Goal: Task Accomplishment & Management: Use online tool/utility

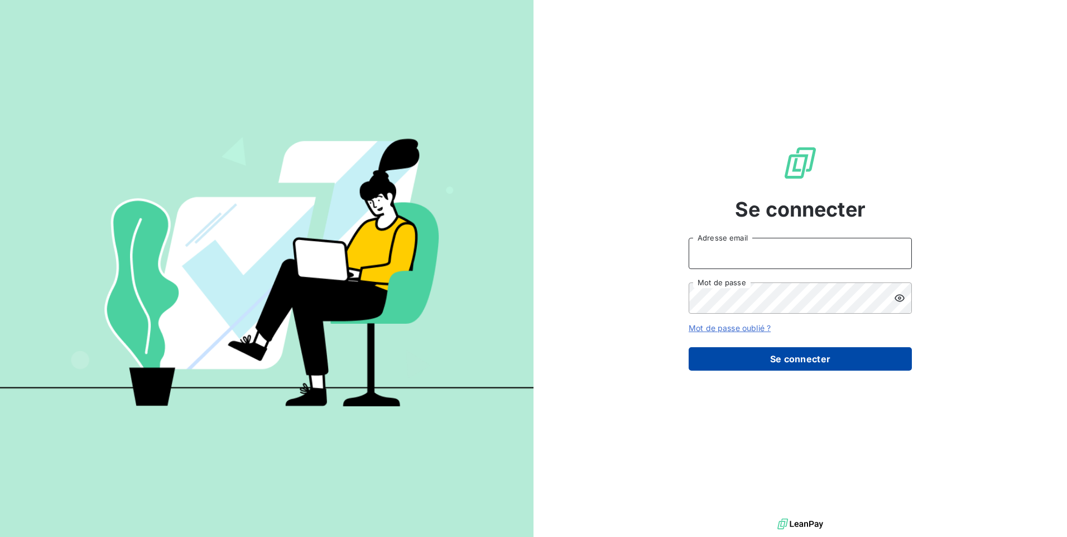
type input "relance@adex-logistique.fr"
click at [806, 369] on button "Se connecter" at bounding box center [799, 358] width 223 height 23
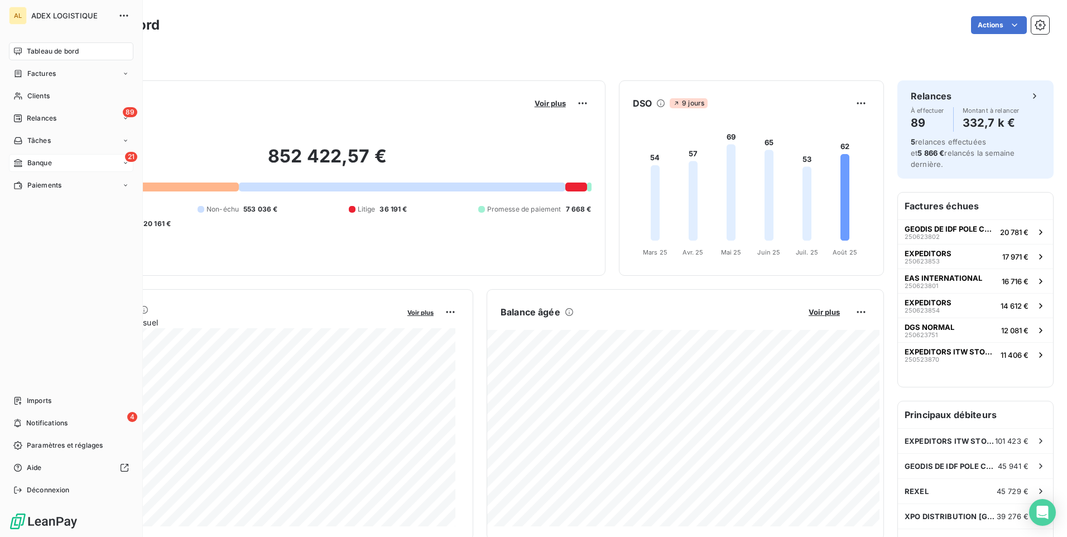
click at [27, 162] on span "Banque" at bounding box center [39, 163] width 25 height 10
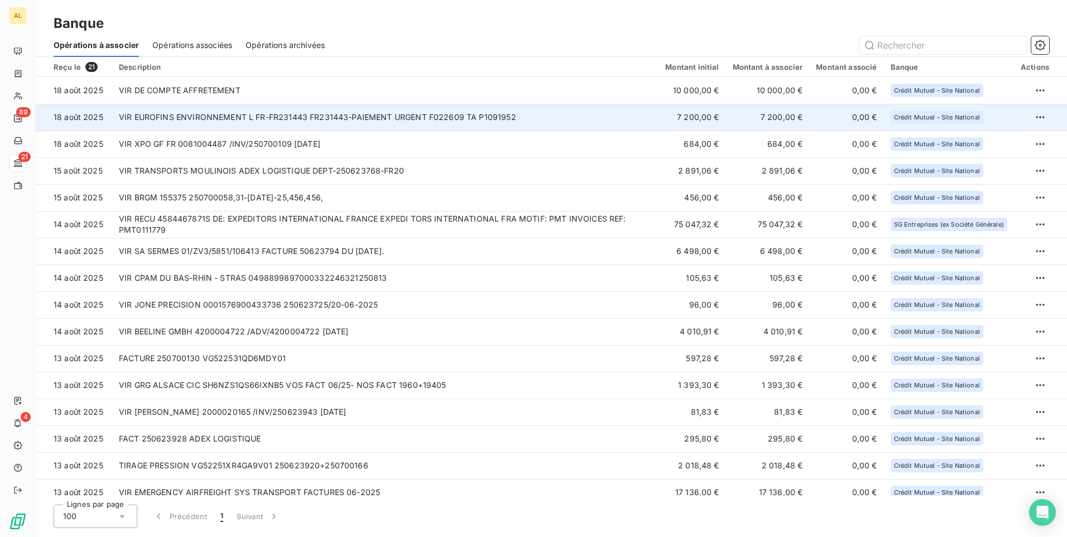
click at [225, 118] on td "VIR EUROFINS ENVIRONNEMENT L FR-FR231443 FR231443-PAIEMENT URGENT F022609 TA P1…" at bounding box center [385, 117] width 546 height 27
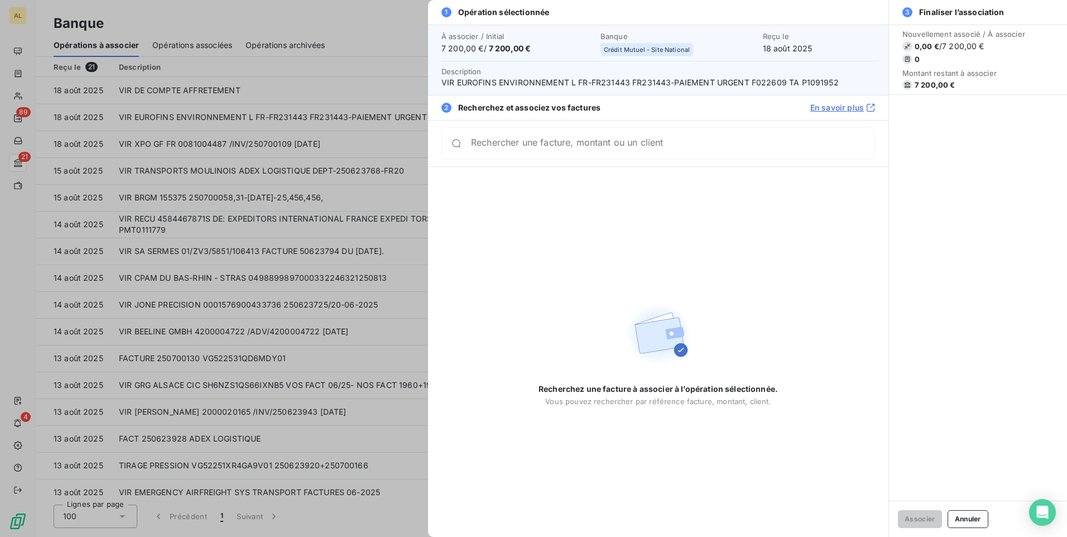
click at [511, 146] on input "Rechercher une facture, montant ou un client" at bounding box center [672, 143] width 403 height 11
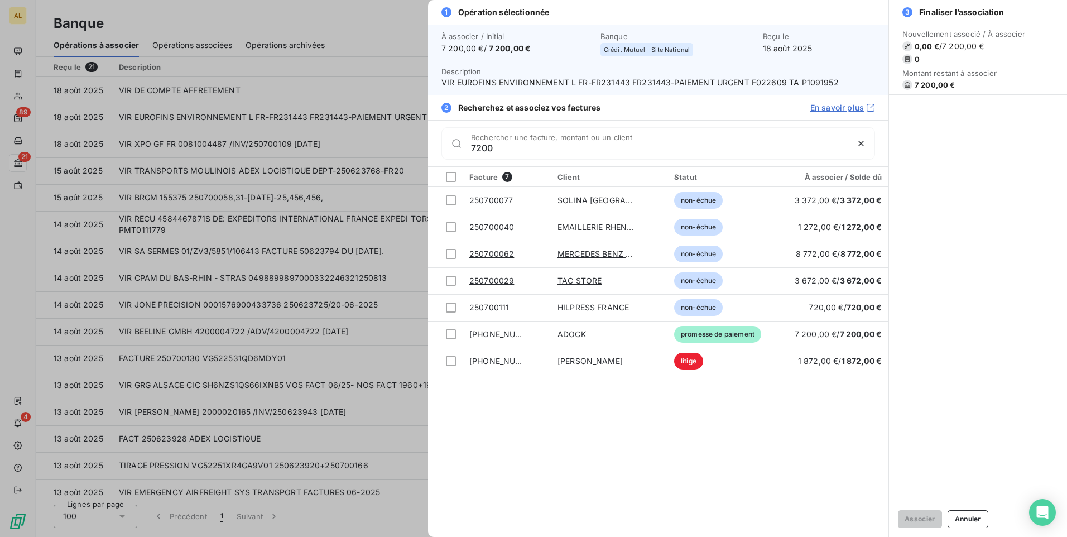
drag, startPoint x: 490, startPoint y: 154, endPoint x: 436, endPoint y: 162, distance: 54.7
click at [436, 162] on div "7200 Rechercher une facture, montant ou un client" at bounding box center [658, 143] width 460 height 46
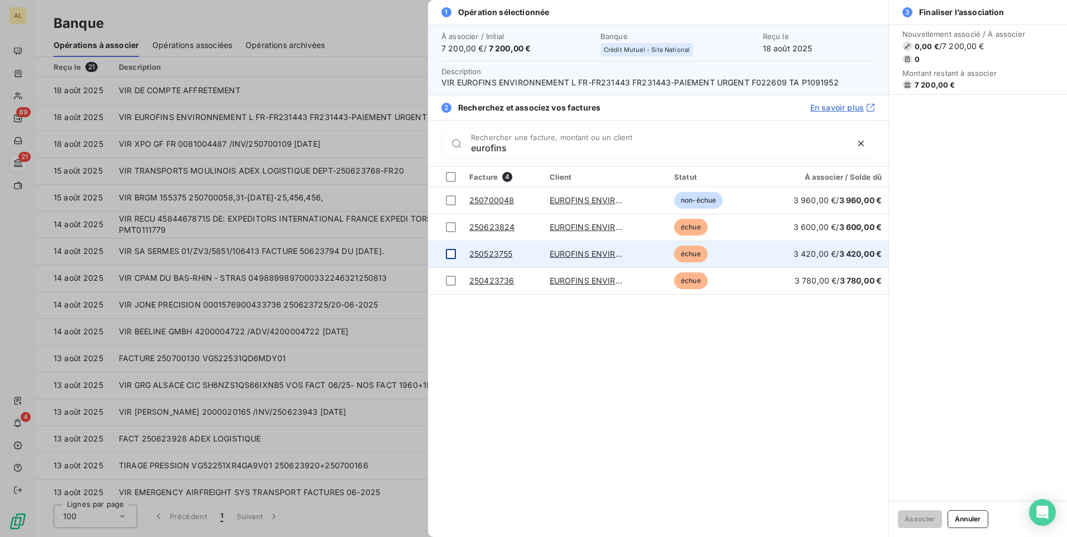
type input "eurofins"
click at [449, 257] on div at bounding box center [451, 254] width 10 height 10
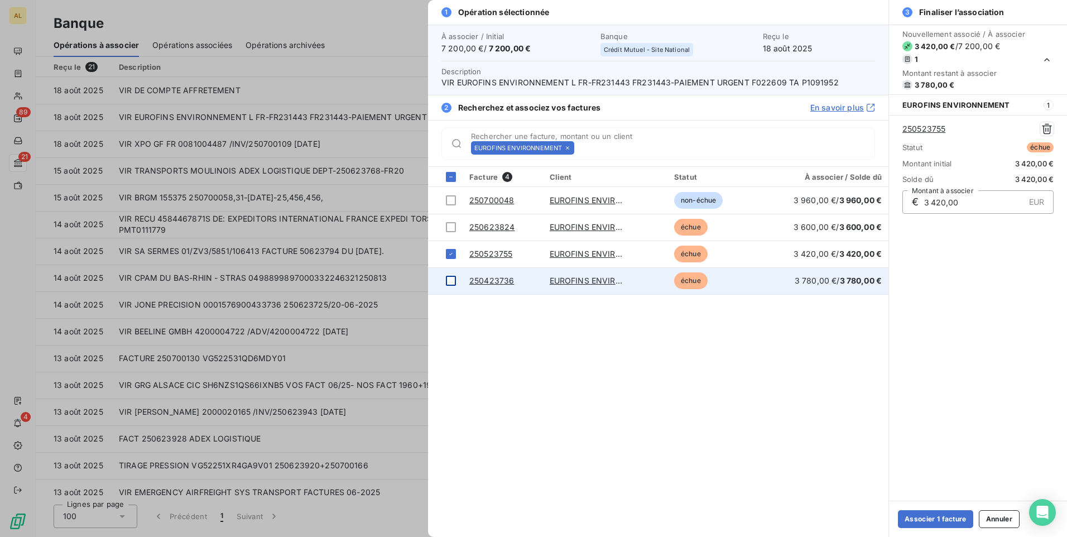
click at [451, 278] on div at bounding box center [451, 281] width 10 height 10
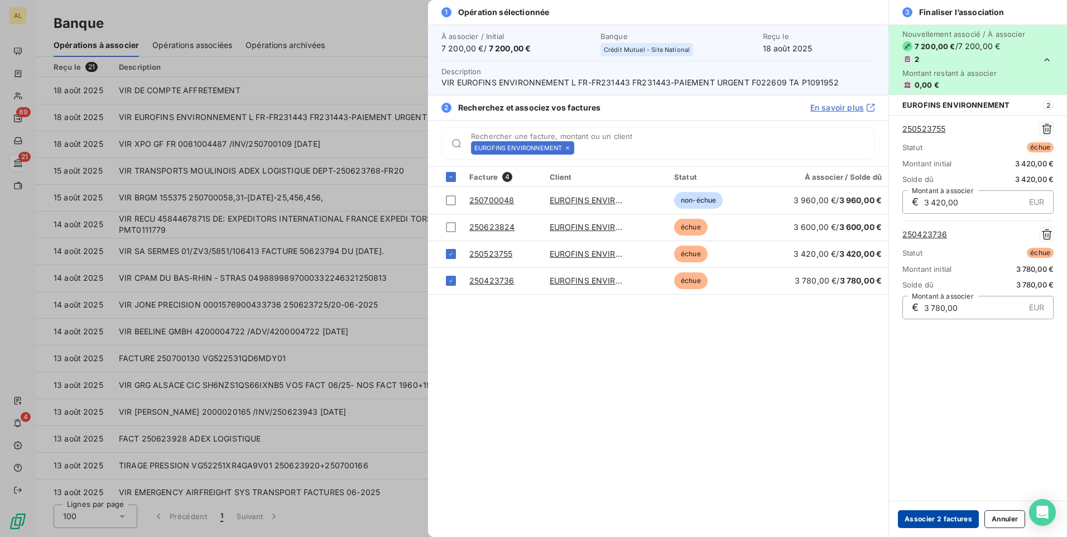
click at [942, 515] on button "Associer 2 factures" at bounding box center [938, 519] width 81 height 18
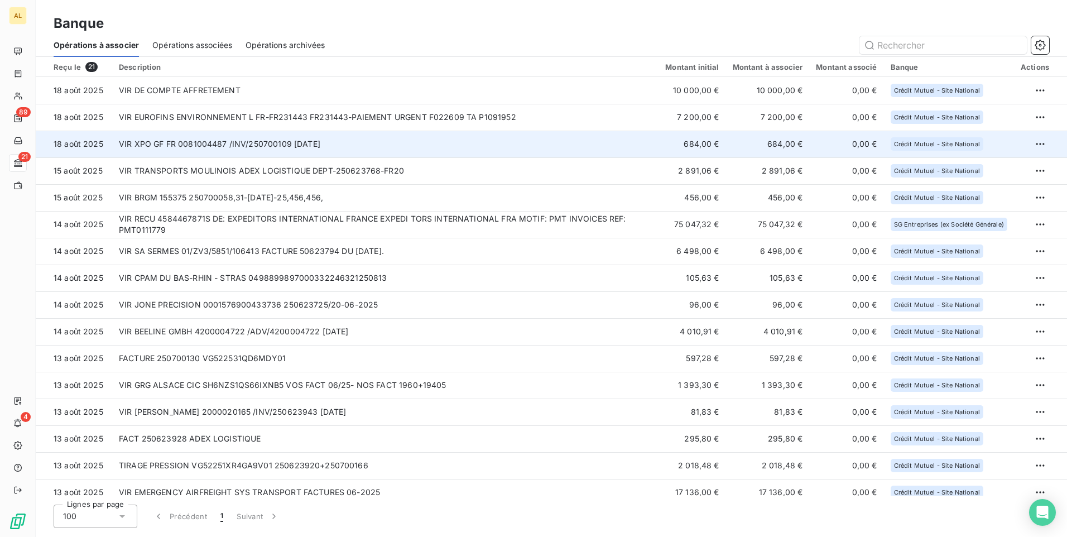
click at [233, 143] on td "VIR XPO GF FR 0081004487 /INV/250700109 [DATE]" at bounding box center [385, 144] width 546 height 27
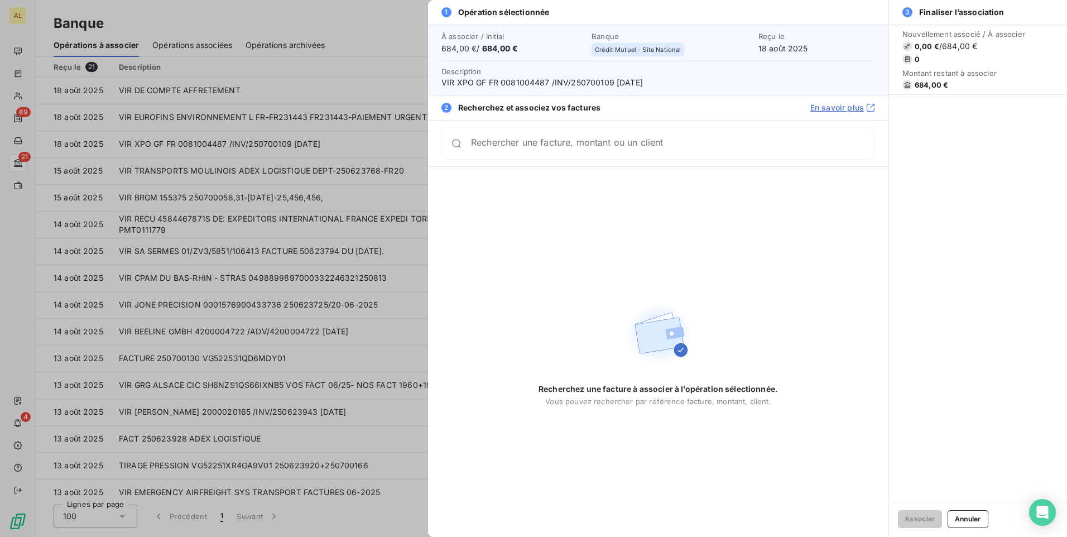
drag, startPoint x: 485, startPoint y: 149, endPoint x: 474, endPoint y: 146, distance: 11.1
click at [479, 147] on input "Rechercher une facture, montant ou un client" at bounding box center [672, 143] width 403 height 11
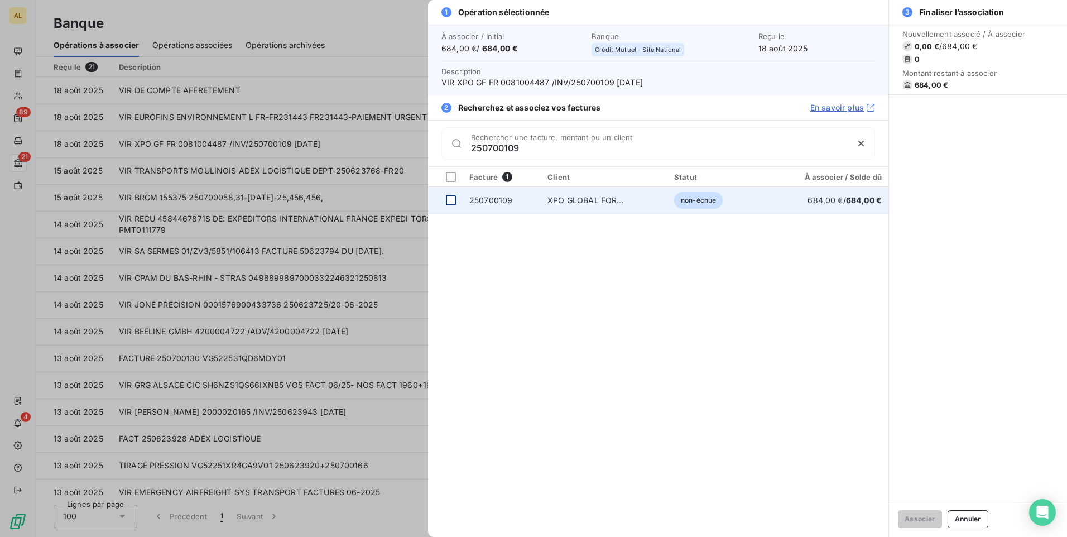
type input "250700109"
click at [450, 202] on div at bounding box center [451, 200] width 10 height 10
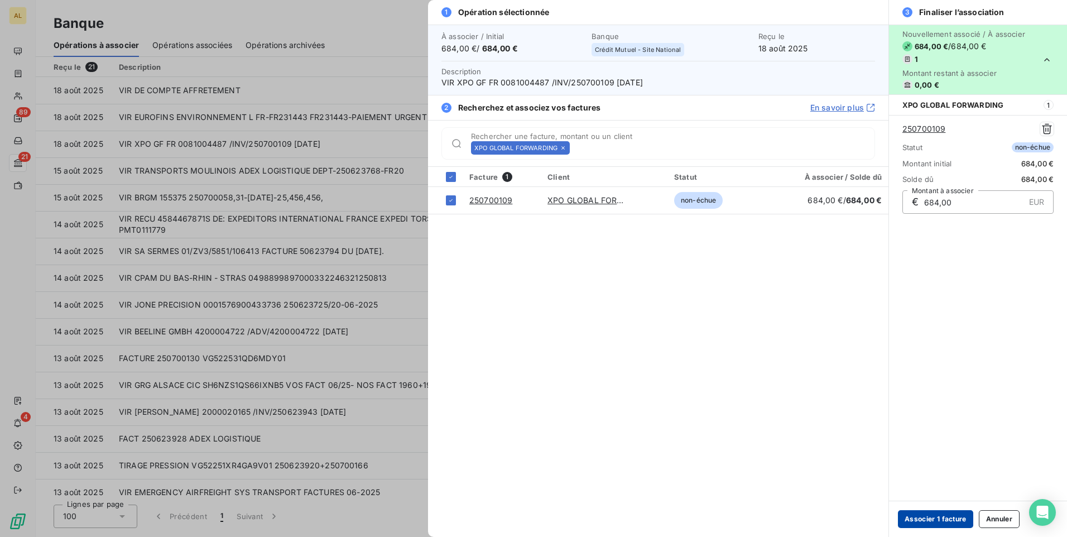
click at [946, 519] on button "Associer 1 facture" at bounding box center [935, 519] width 75 height 18
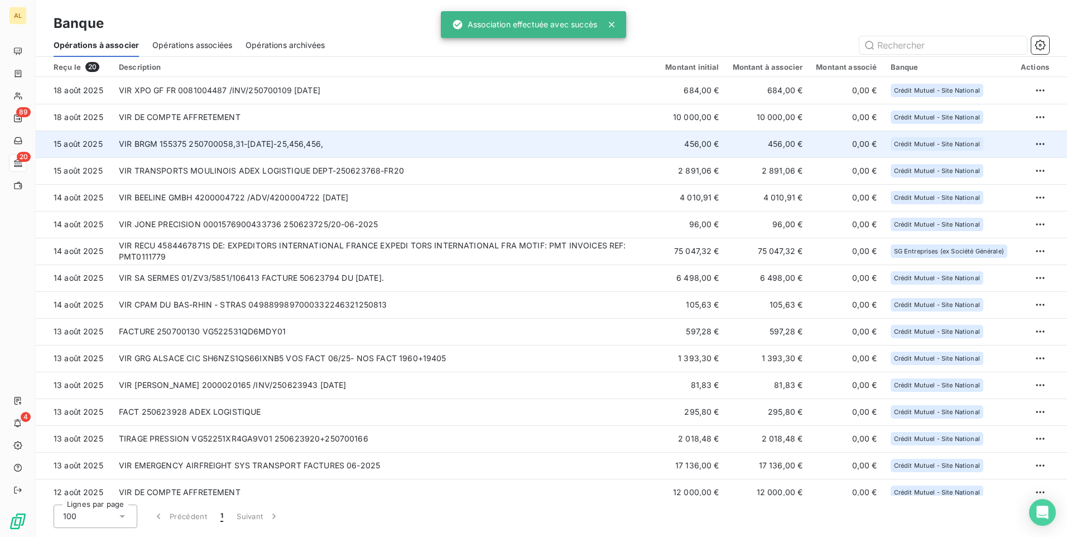
click at [175, 143] on td "VIR BRGM 155375 250700058,31-[DATE]-25,456,456," at bounding box center [385, 144] width 546 height 27
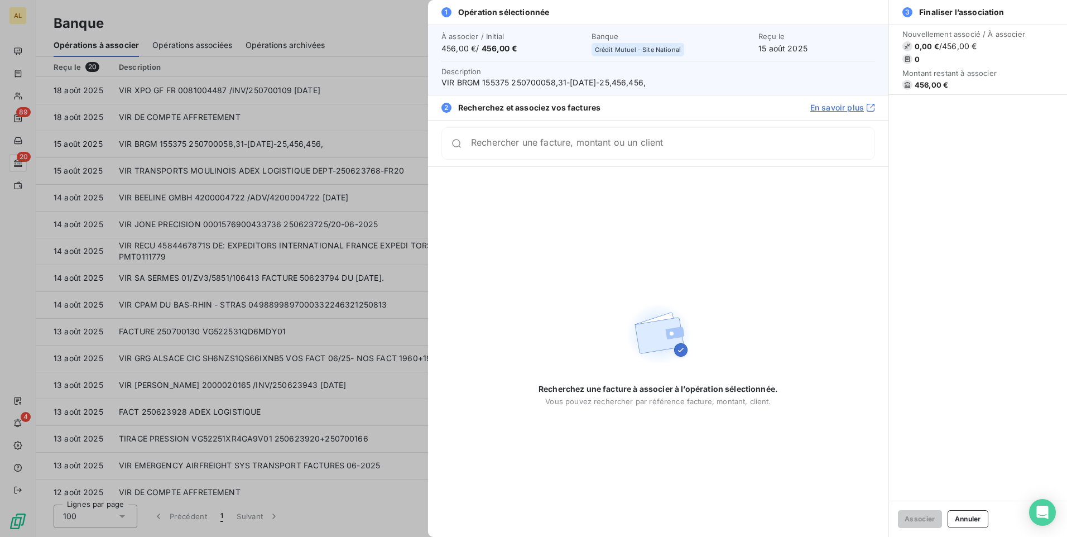
click at [488, 147] on input "Rechercher une facture, montant ou un client" at bounding box center [672, 143] width 403 height 11
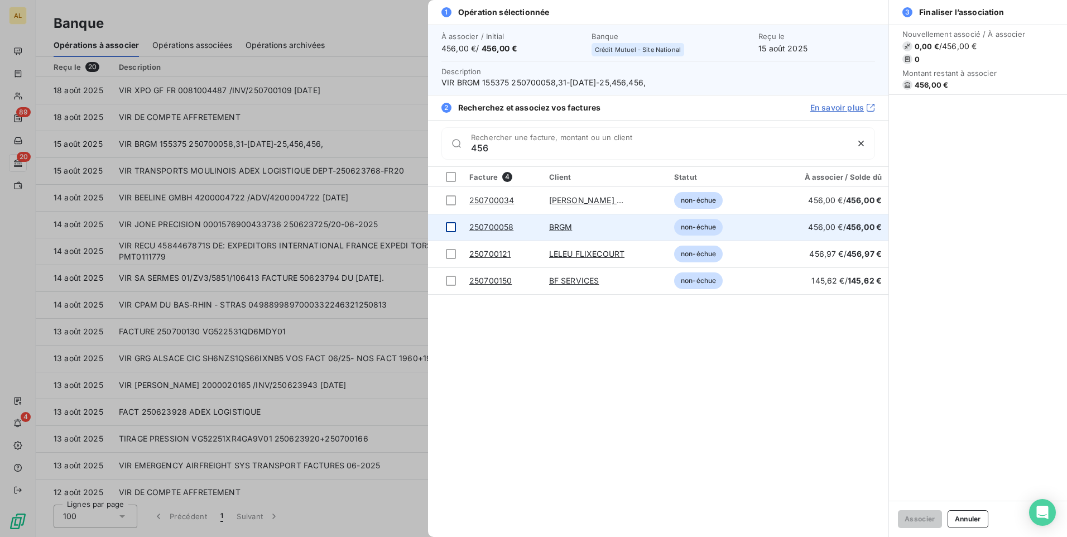
type input "456"
click at [449, 229] on div at bounding box center [451, 227] width 10 height 10
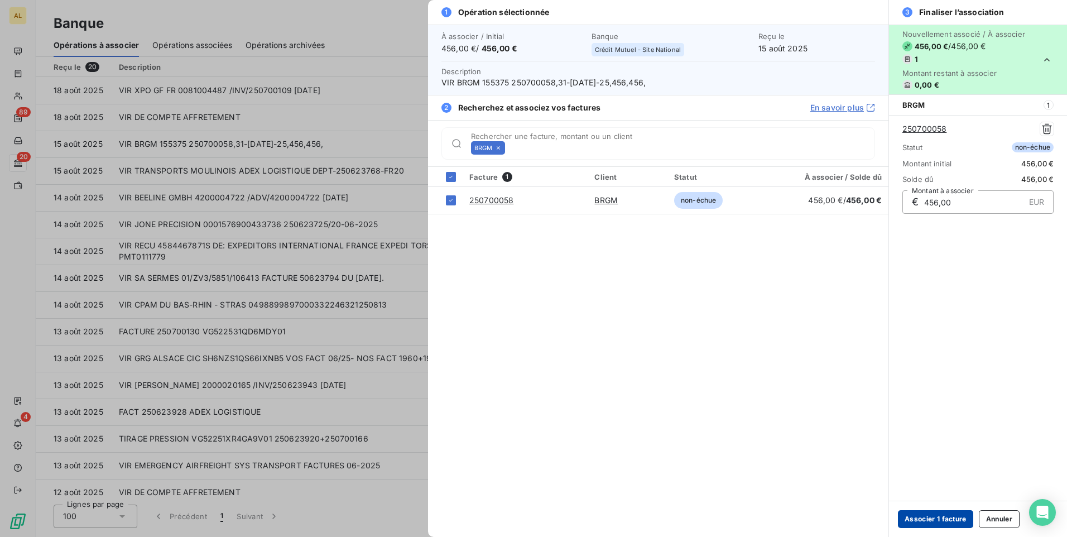
click at [954, 519] on button "Associer 1 facture" at bounding box center [935, 519] width 75 height 18
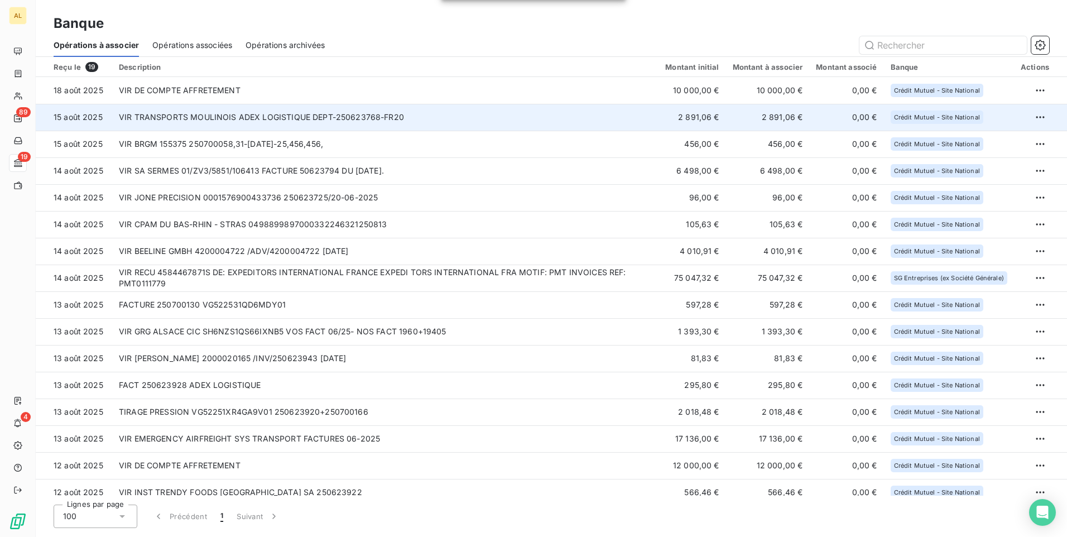
click at [213, 119] on td "VIR TRANSPORTS MOULINOIS ADEX LOGISTIQUE DEPT-250623768-FR20" at bounding box center [385, 117] width 546 height 27
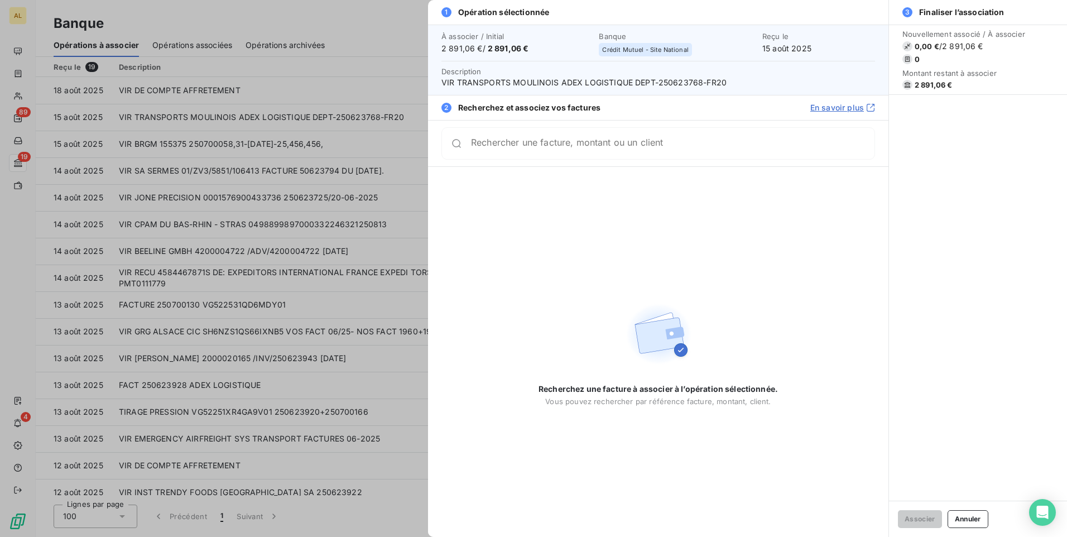
click at [635, 146] on input "Rechercher une facture, montant ou un client" at bounding box center [672, 143] width 403 height 11
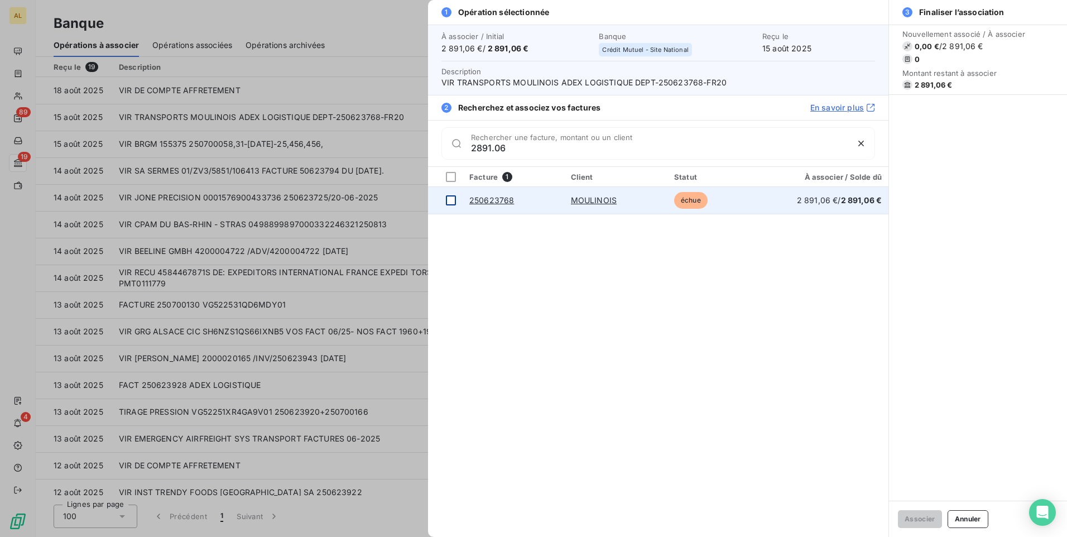
type input "2891.06"
click at [451, 205] on td at bounding box center [445, 200] width 35 height 27
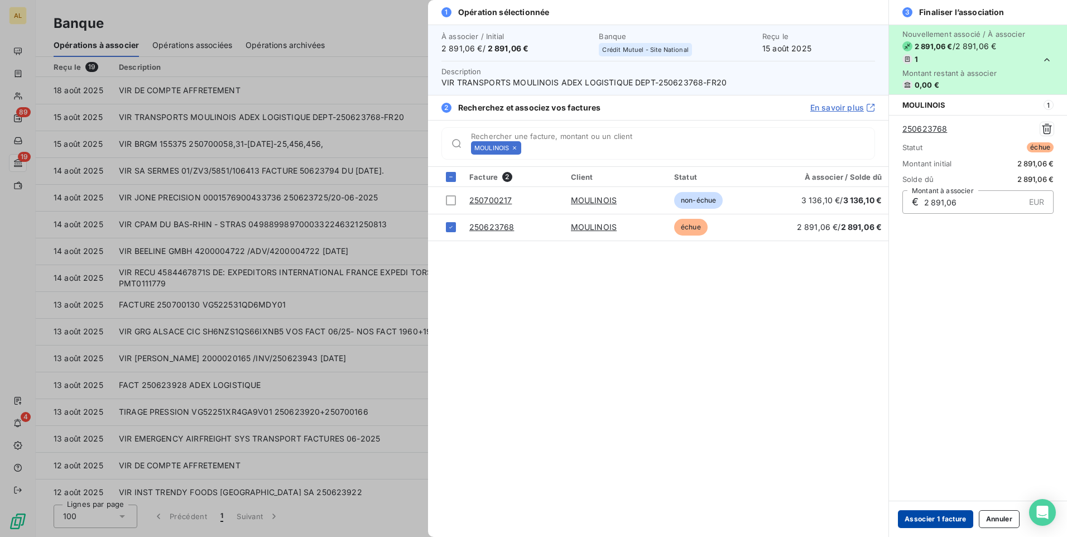
click at [951, 522] on button "Associer 1 facture" at bounding box center [935, 519] width 75 height 18
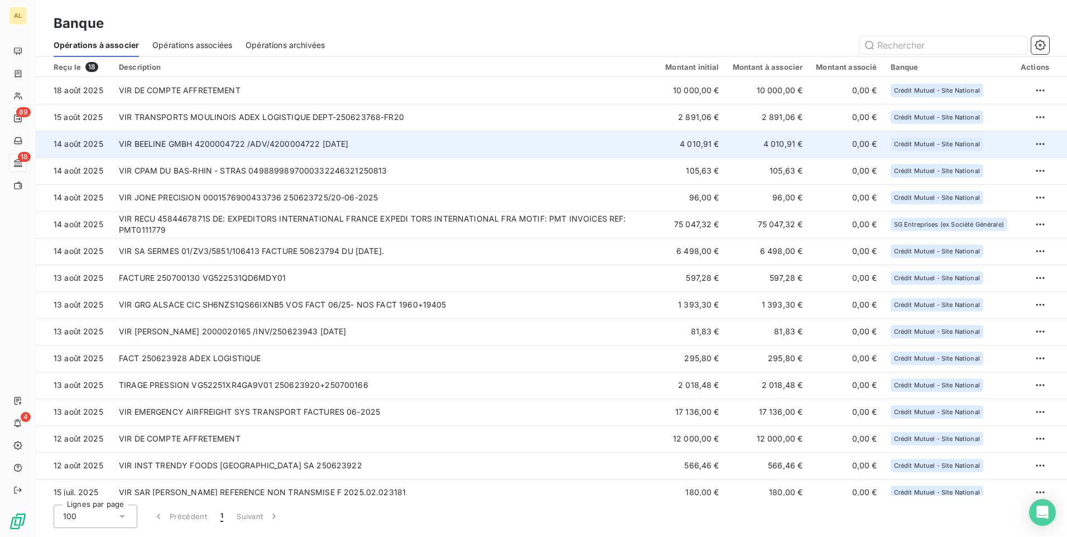
click at [269, 139] on td "VIR BEELINE GMBH 4200004722 /ADV/4200004722 [DATE]" at bounding box center [385, 144] width 546 height 27
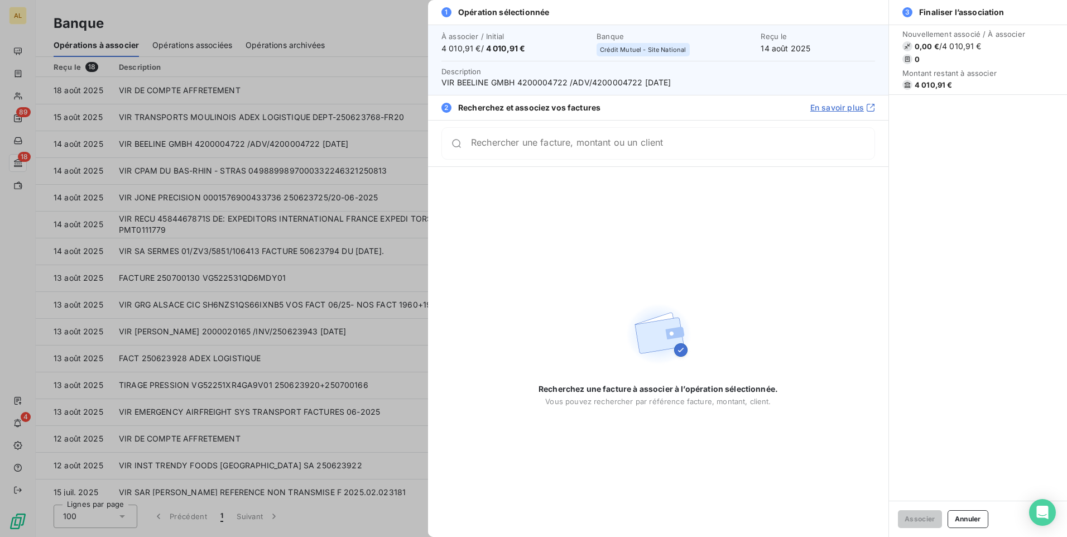
click at [515, 145] on input "Rechercher une facture, montant ou un client" at bounding box center [672, 143] width 403 height 11
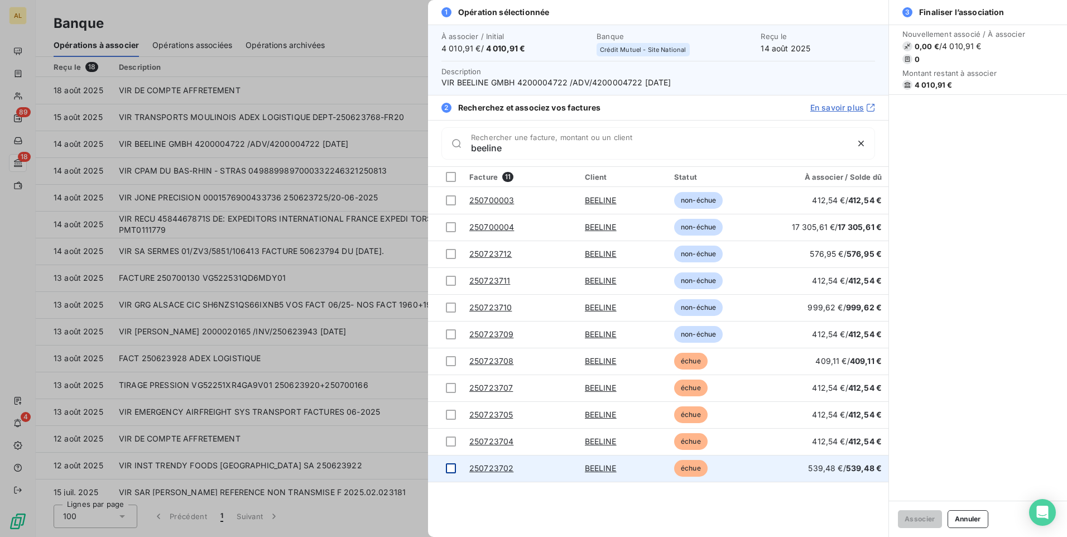
type input "beeline"
click at [446, 464] on div at bounding box center [451, 468] width 10 height 10
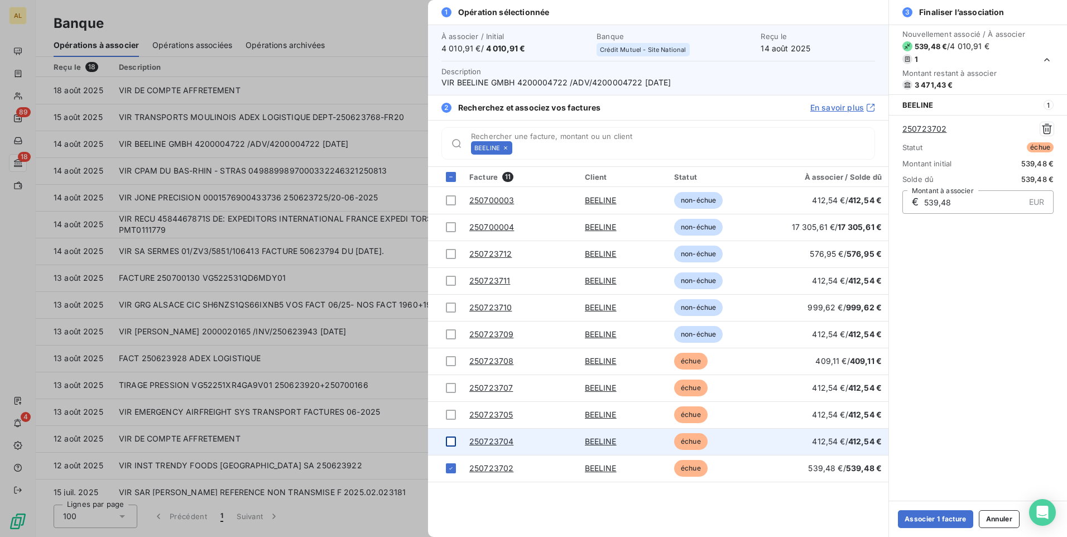
drag, startPoint x: 451, startPoint y: 437, endPoint x: 452, endPoint y: 421, distance: 16.3
click at [451, 436] on td at bounding box center [445, 441] width 35 height 27
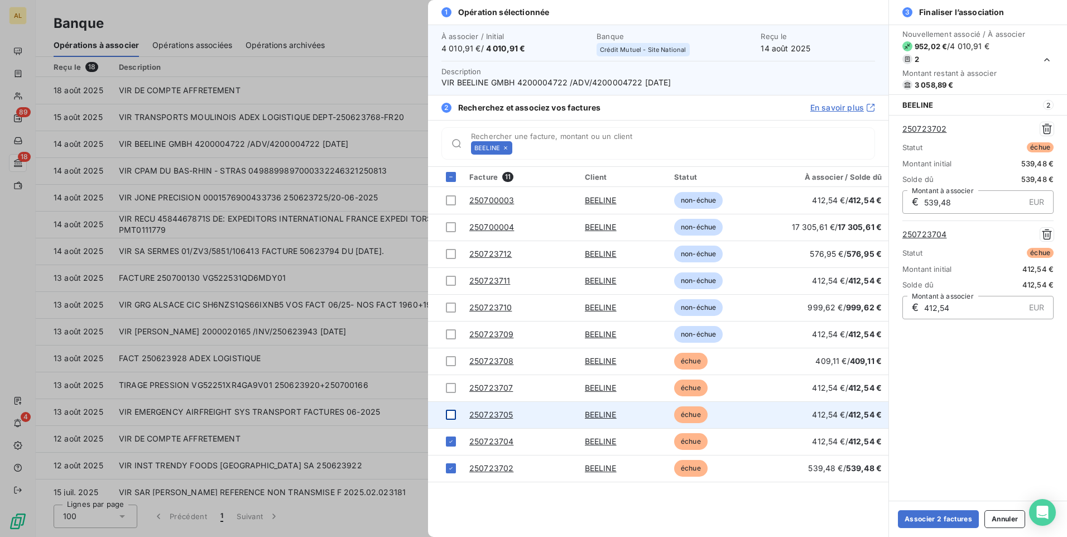
click at [454, 418] on div at bounding box center [451, 414] width 10 height 10
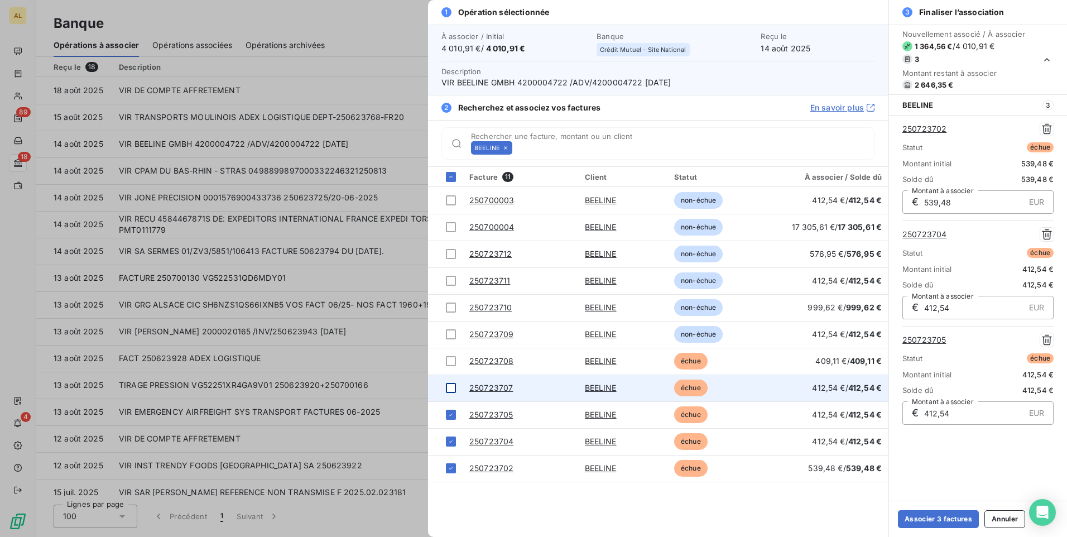
click at [449, 377] on td at bounding box center [445, 387] width 35 height 27
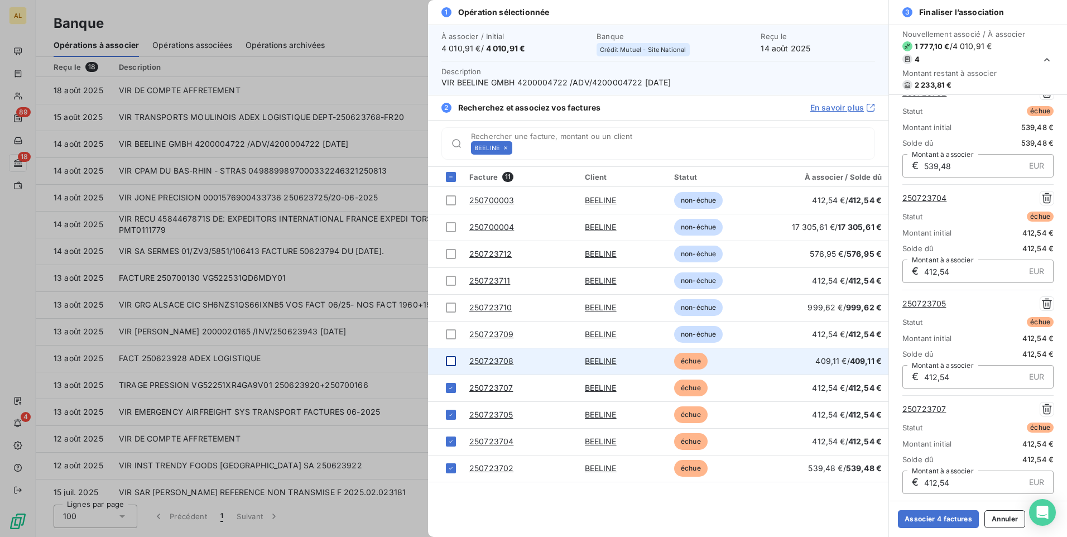
click at [451, 361] on div at bounding box center [451, 361] width 10 height 10
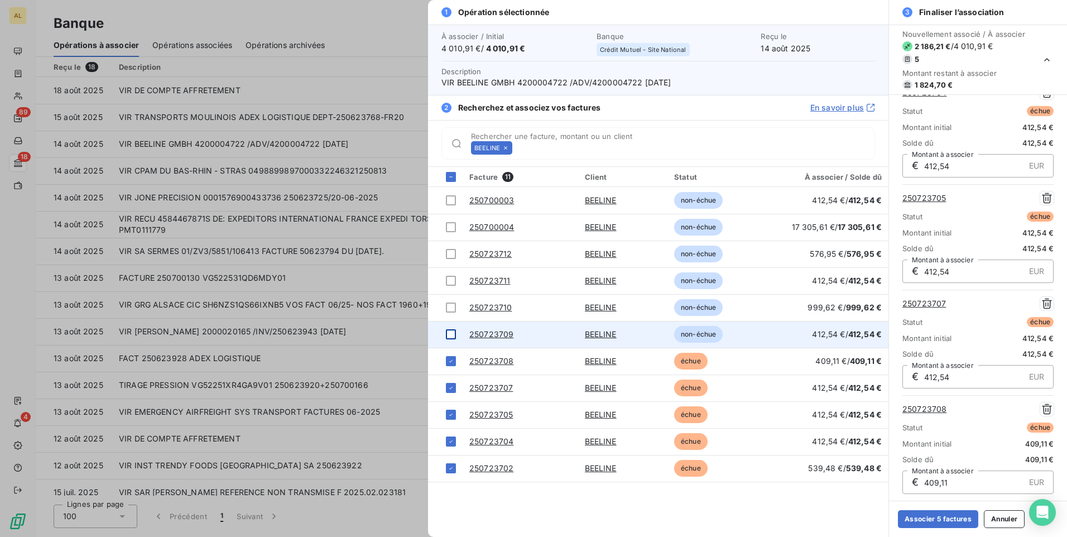
click at [455, 331] on div at bounding box center [451, 334] width 10 height 10
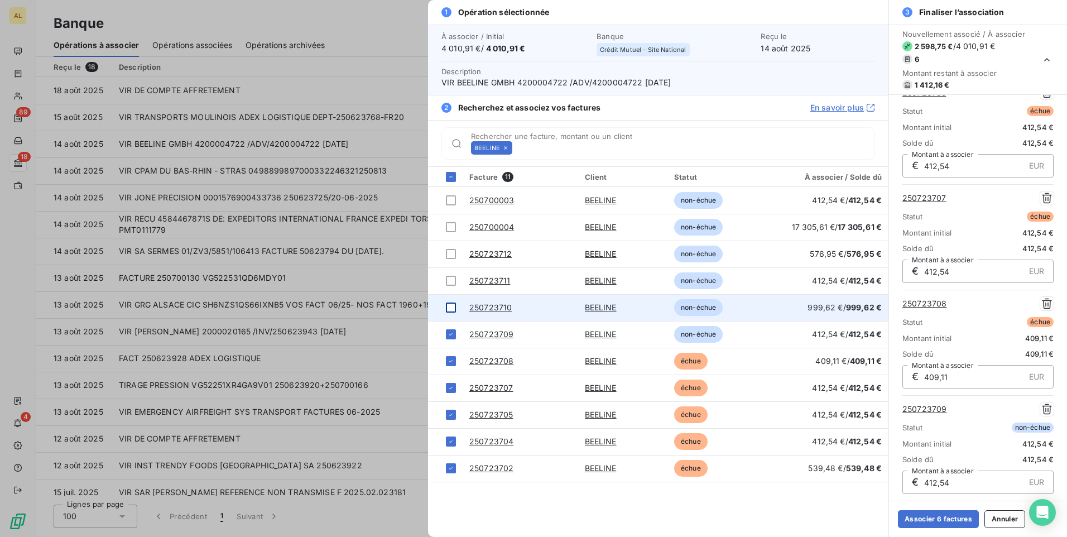
click at [451, 307] on div at bounding box center [451, 307] width 10 height 10
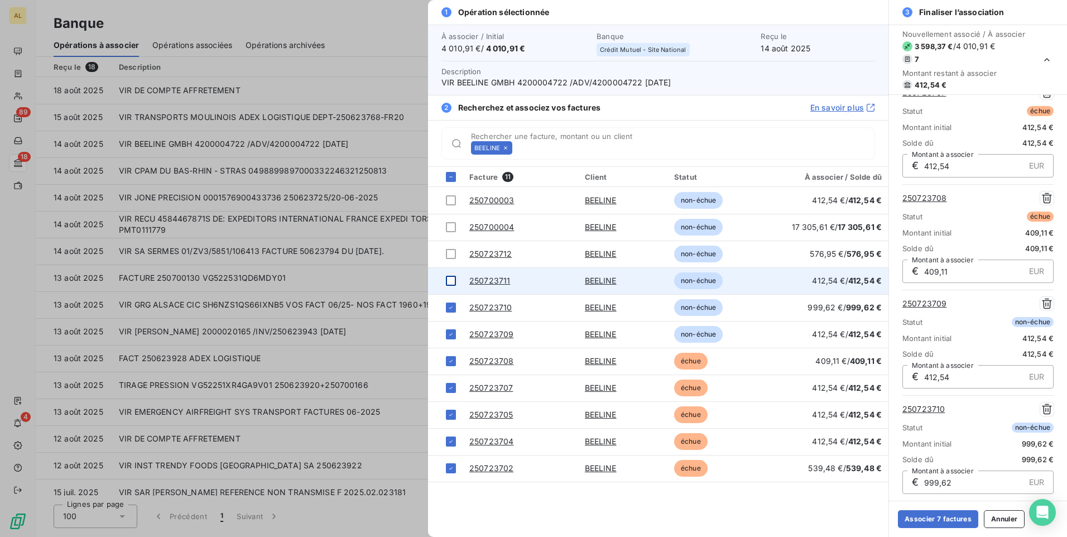
click at [449, 276] on div at bounding box center [451, 281] width 10 height 10
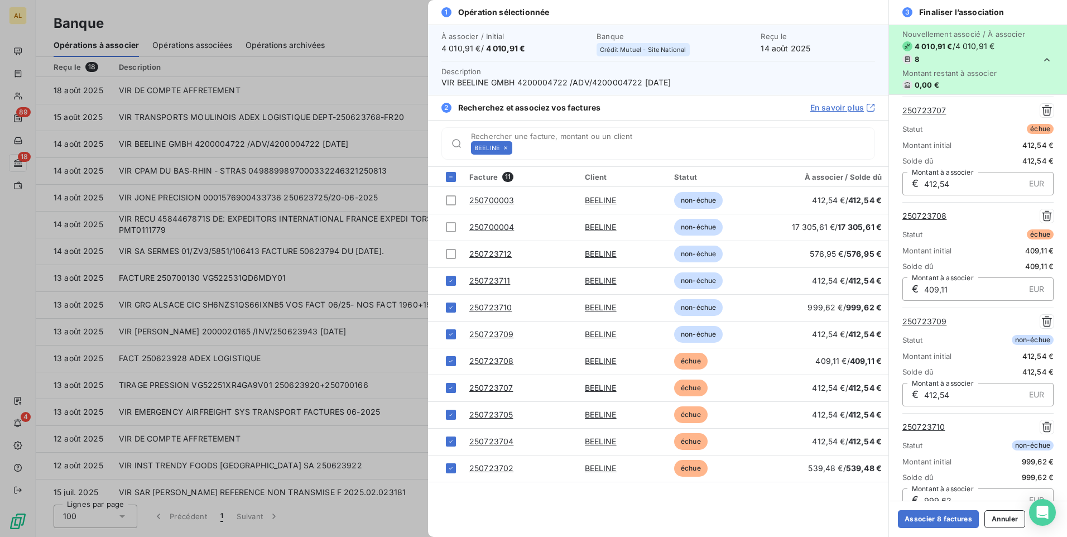
scroll to position [458, 0]
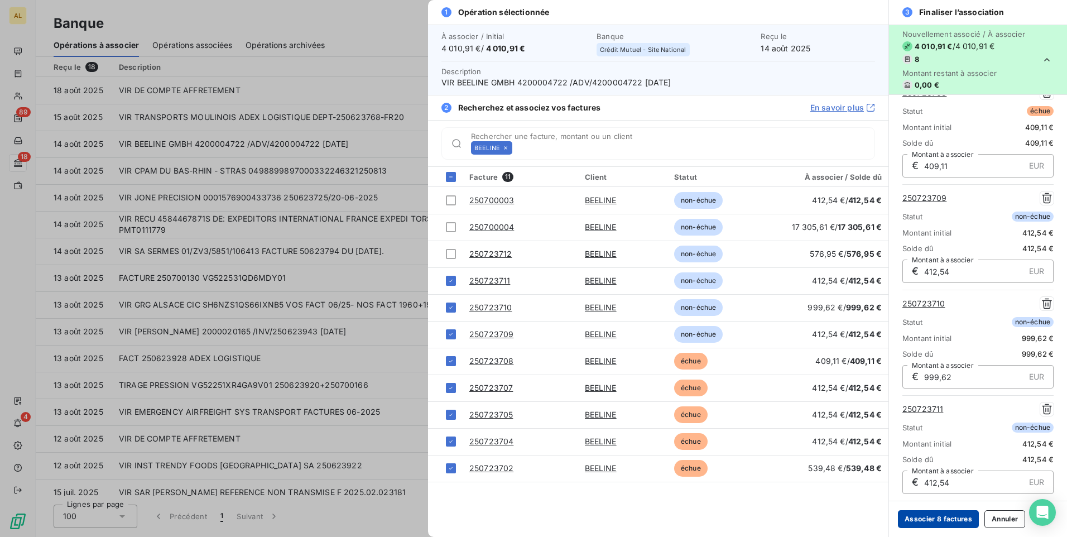
click at [954, 517] on button "Associer 8 factures" at bounding box center [938, 519] width 81 height 18
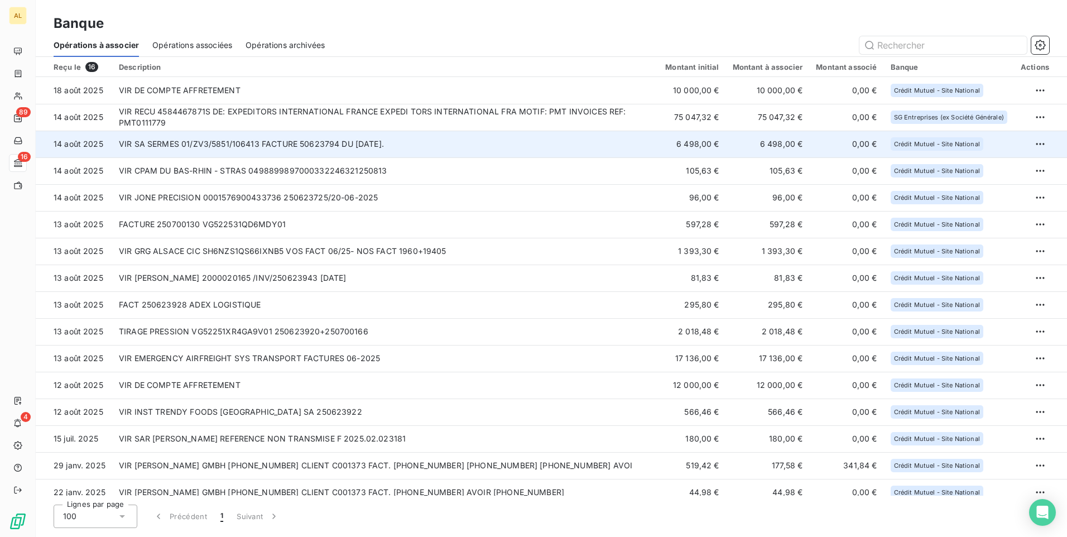
click at [291, 143] on td "VIR SA SERMES 01/ZV3/5851/106413 FACTURE 50623794 DU [DATE]." at bounding box center [385, 144] width 546 height 27
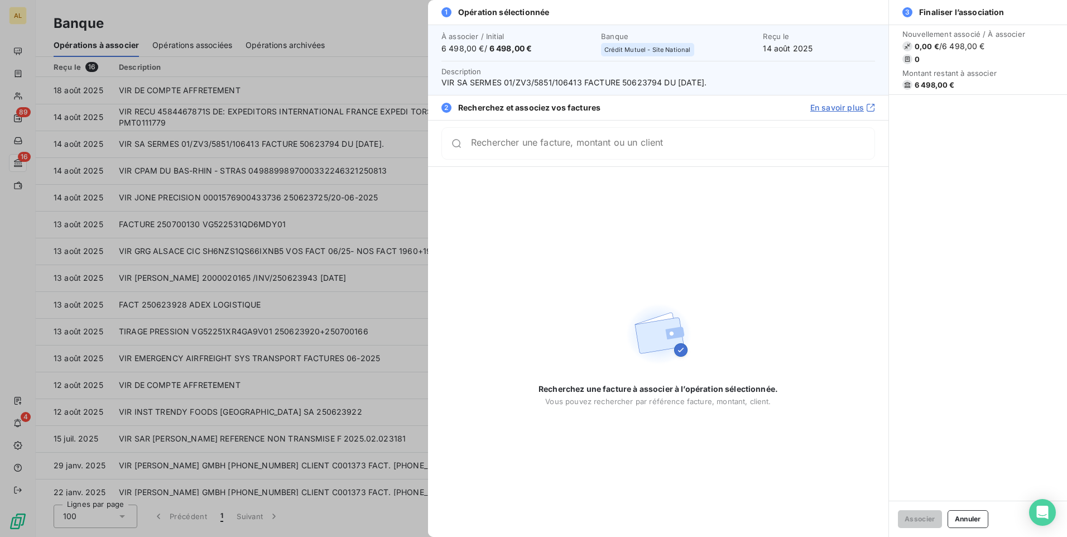
click at [673, 147] on input "Rechercher une facture, montant ou un client" at bounding box center [672, 143] width 403 height 11
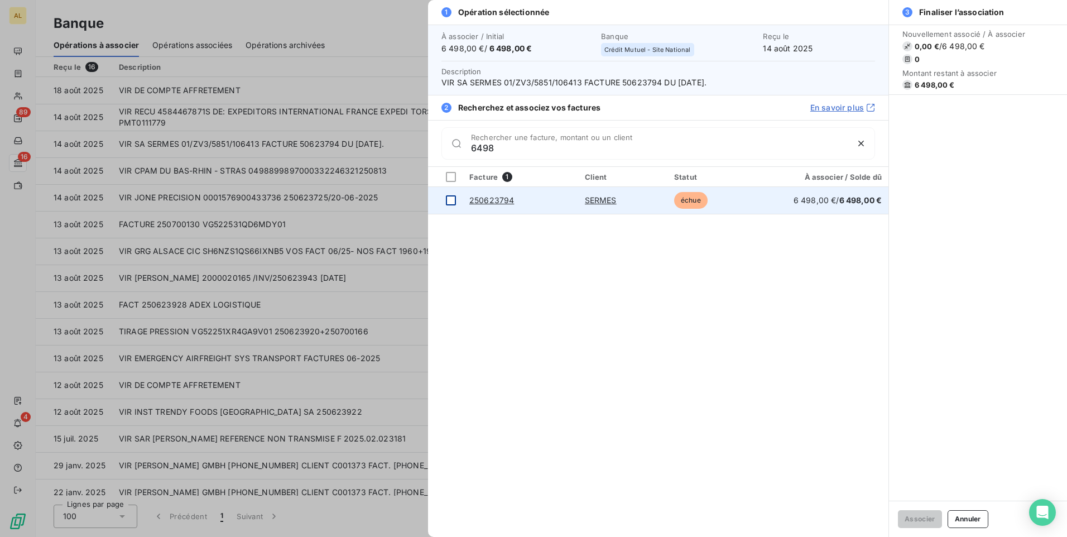
type input "6498"
click at [452, 200] on div at bounding box center [451, 200] width 10 height 10
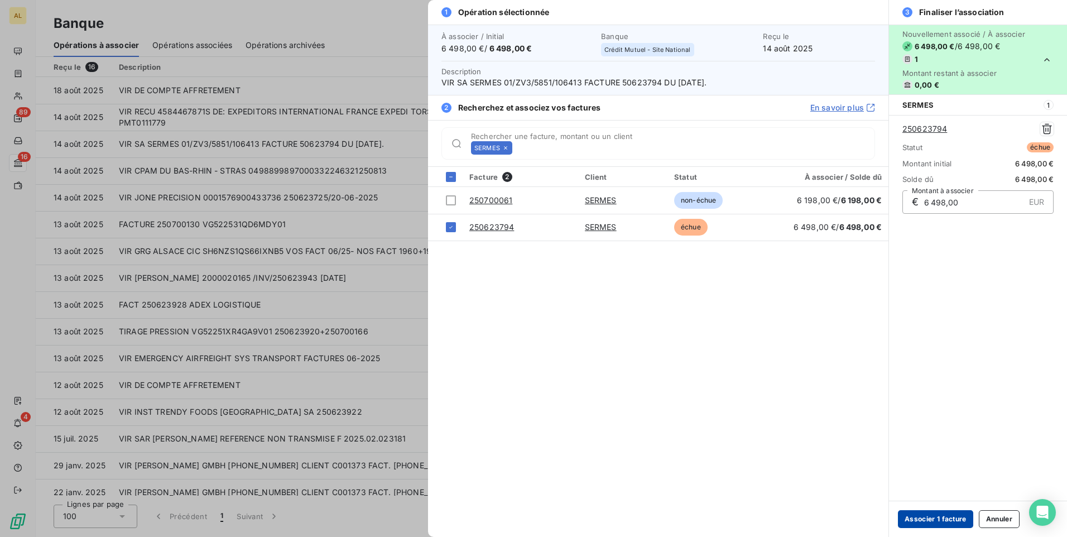
click at [937, 520] on button "Associer 1 facture" at bounding box center [935, 519] width 75 height 18
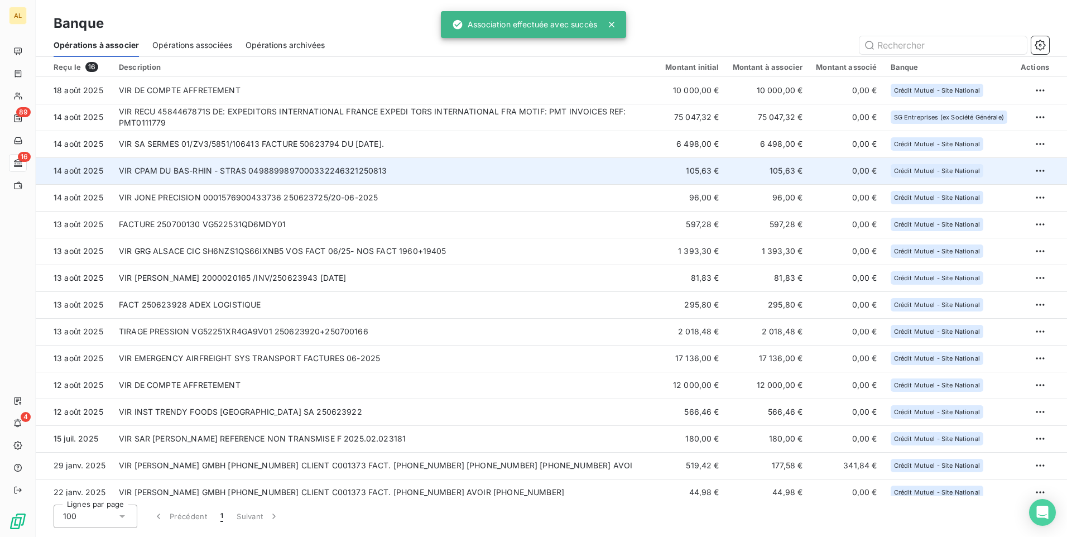
click at [181, 168] on td "VIR CPAM DU BAS-RHIN - STRAS 0498899897000332246321250813" at bounding box center [385, 170] width 546 height 27
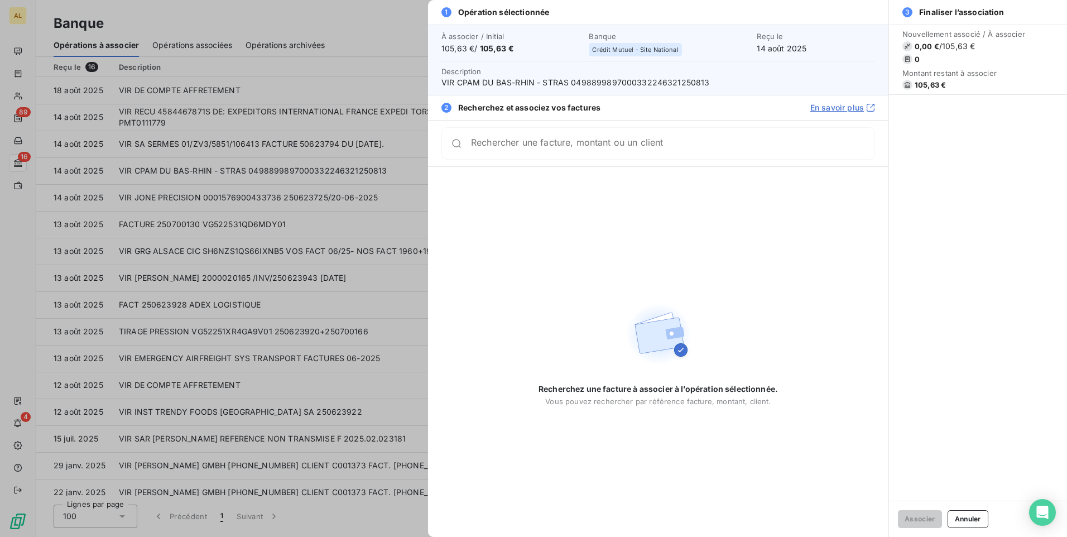
click at [619, 141] on input "Rechercher une facture, montant ou un client" at bounding box center [672, 143] width 403 height 11
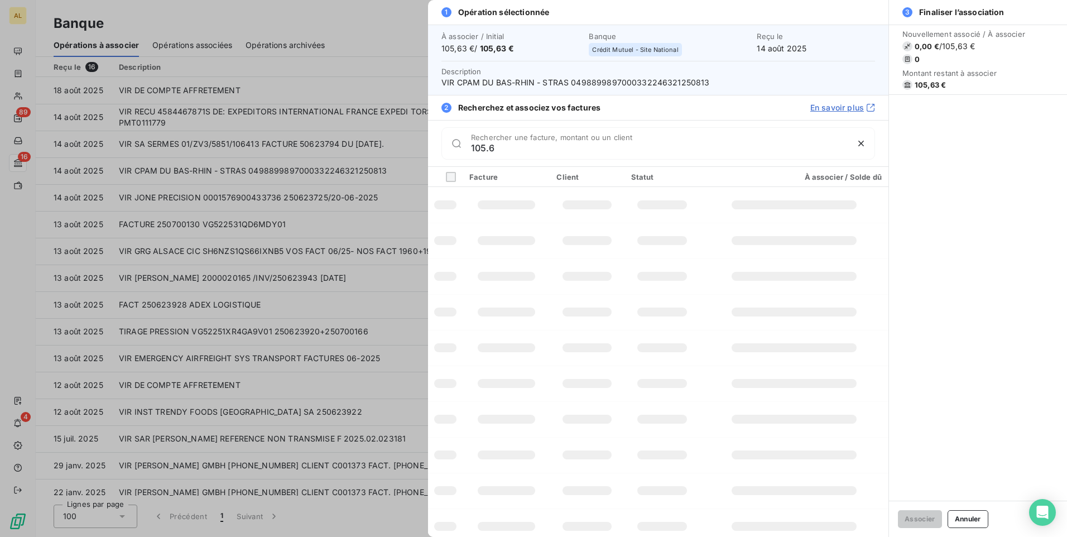
type input "105.63"
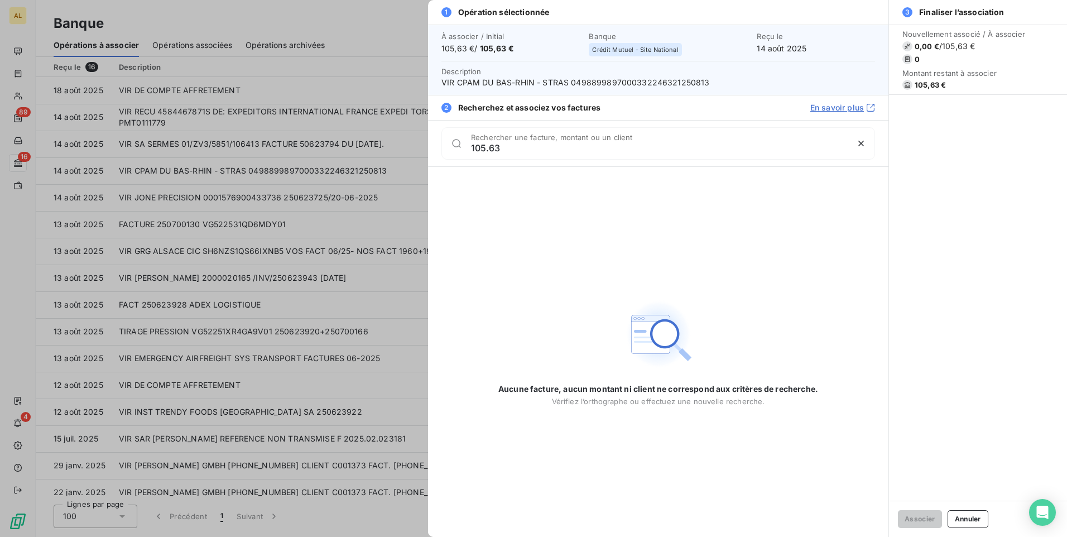
drag, startPoint x: 453, startPoint y: 147, endPoint x: 358, endPoint y: 156, distance: 95.2
click at [358, 536] on div "1 Opération sélectionnée À associer / Initial 105,63 € / 105,63 € Banque Crédit…" at bounding box center [533, 537] width 1067 height 0
click at [281, 208] on div at bounding box center [533, 268] width 1067 height 537
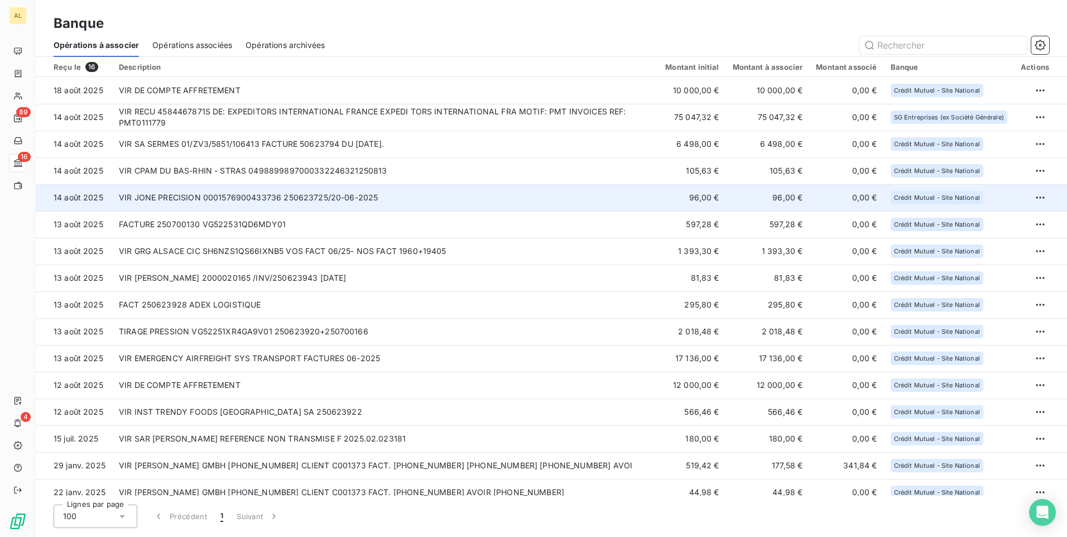
click at [475, 196] on td "VIR JONE PRECISION 0001576900433736 250623725/20-06-2025" at bounding box center [385, 197] width 546 height 27
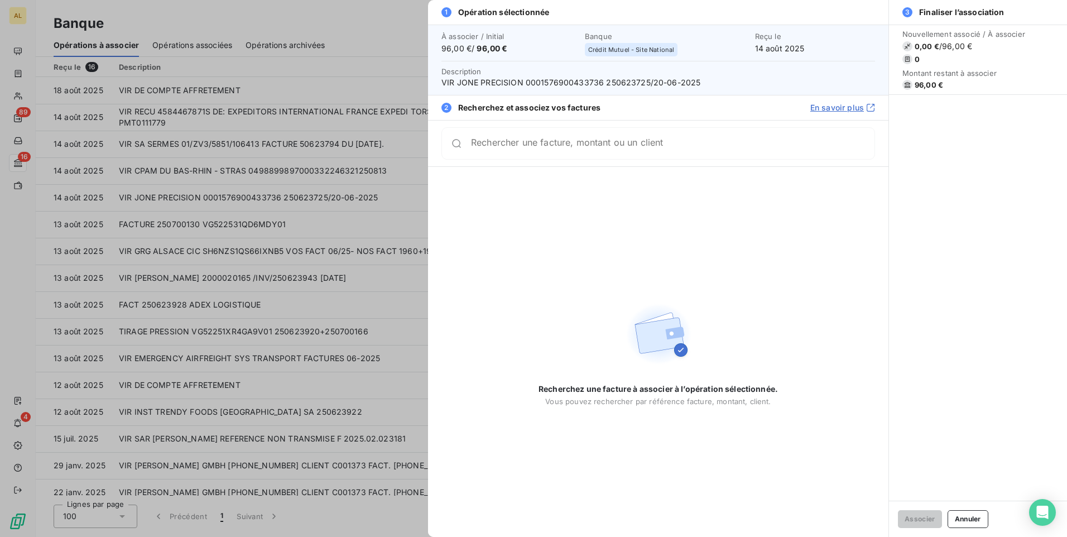
click at [568, 149] on input "Rechercher une facture, montant ou un client" at bounding box center [672, 143] width 403 height 11
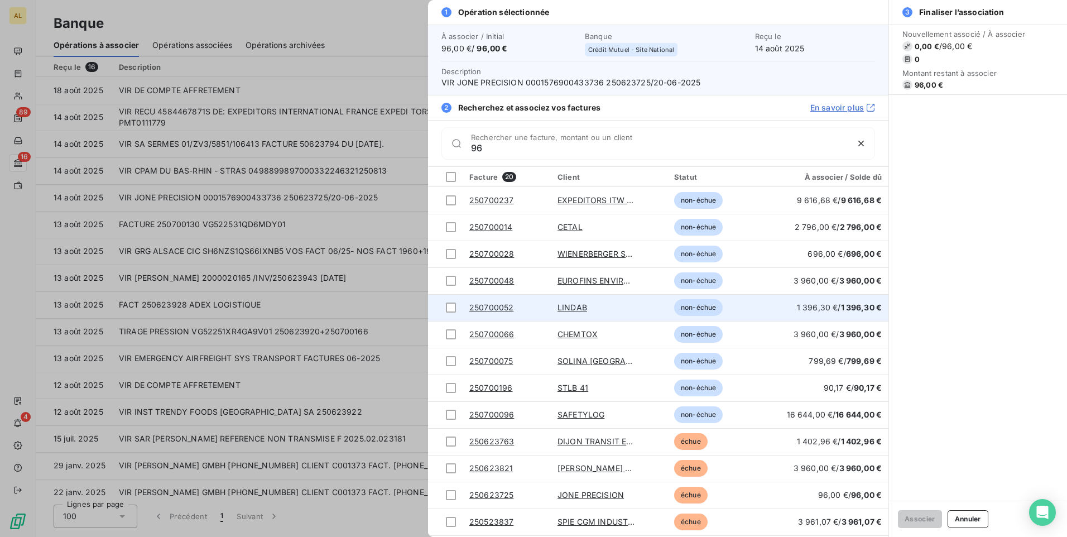
scroll to position [186, 0]
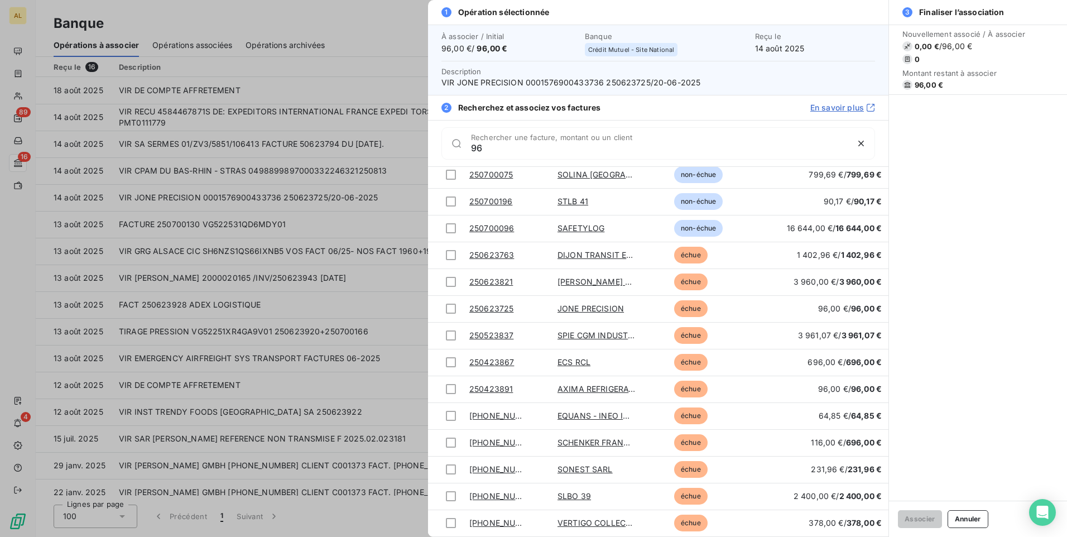
drag, startPoint x: 513, startPoint y: 154, endPoint x: 383, endPoint y: 163, distance: 130.3
click at [383, 536] on div "1 Opération sélectionnée À associer / Initial 96,00 € / 96,00 € Banque Crédit M…" at bounding box center [533, 537] width 1067 height 0
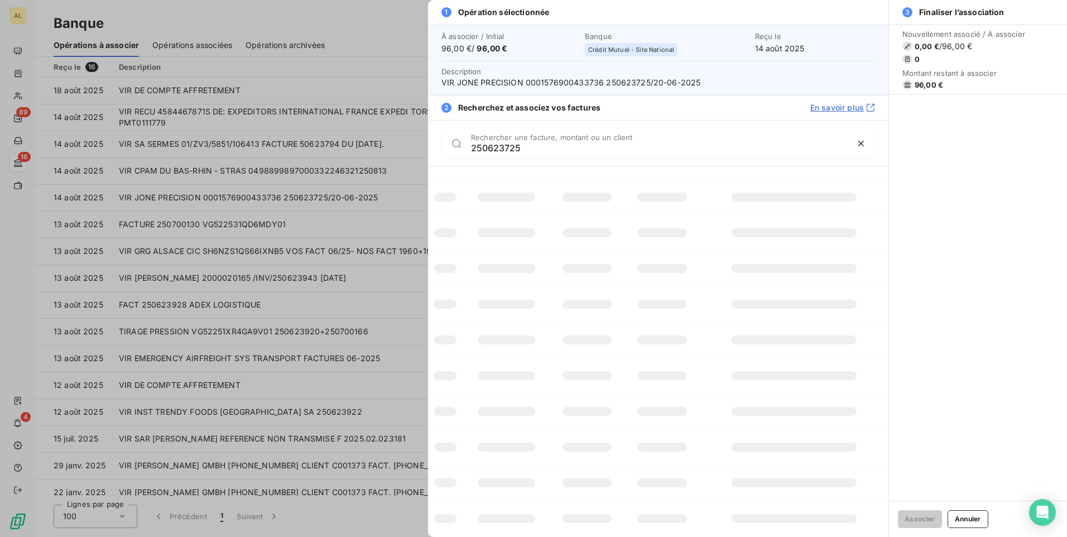
scroll to position [0, 0]
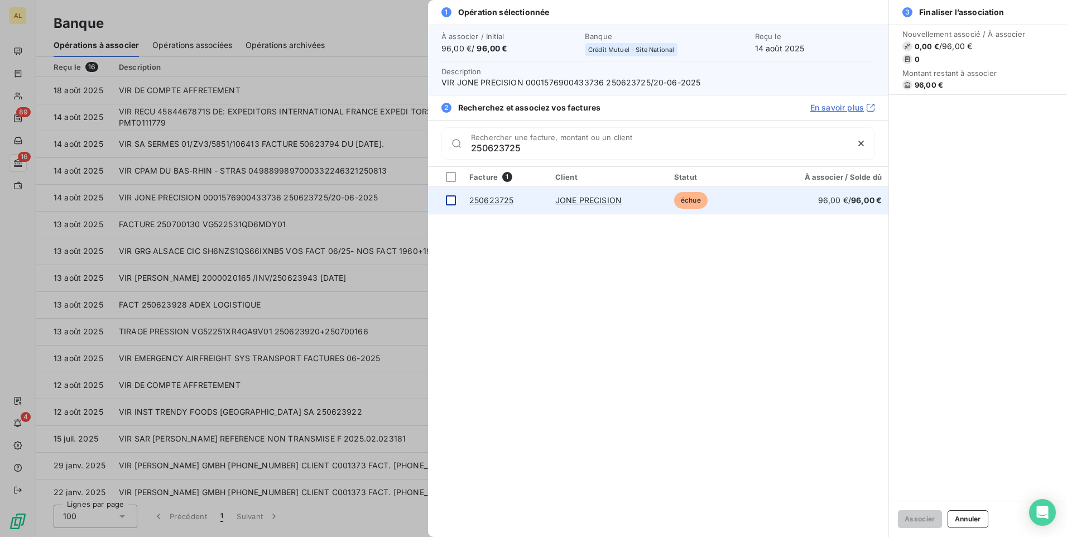
type input "250623725"
click at [449, 202] on div at bounding box center [451, 200] width 10 height 10
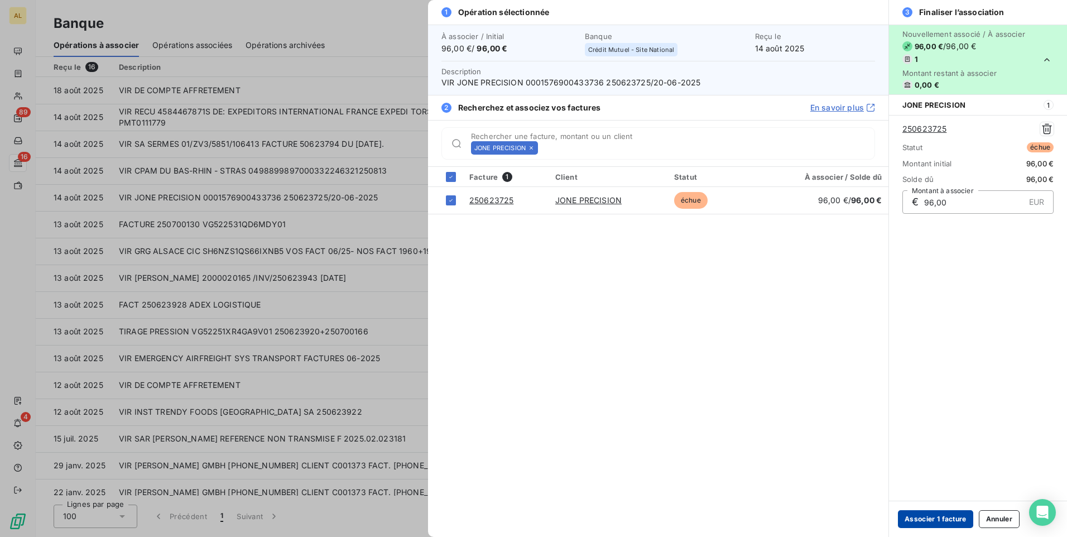
click at [923, 522] on button "Associer 1 facture" at bounding box center [935, 519] width 75 height 18
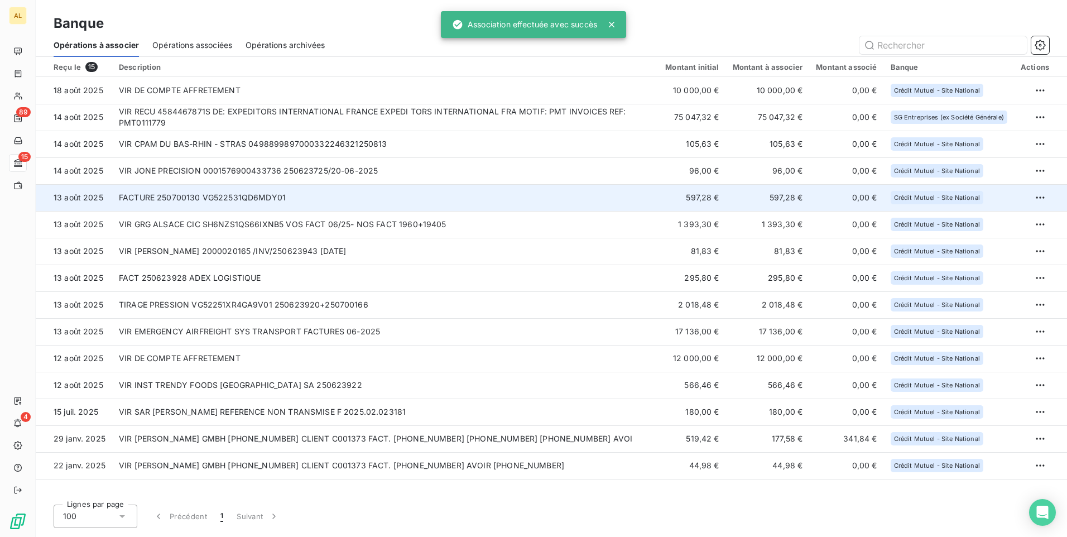
click at [189, 196] on td "FACTURE 250700130 VG522531QD6MDY01" at bounding box center [385, 197] width 546 height 27
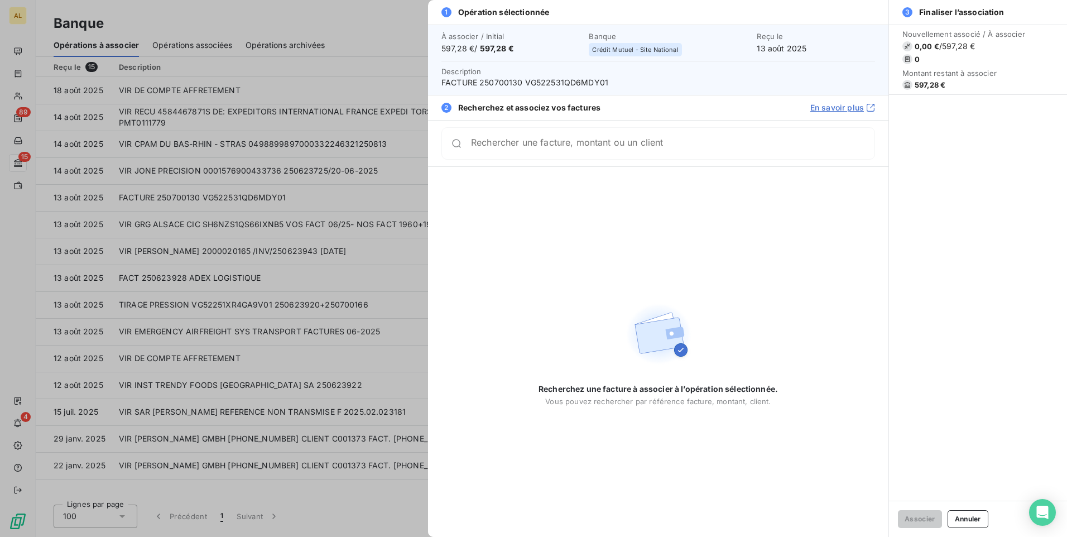
drag, startPoint x: 483, startPoint y: 153, endPoint x: 464, endPoint y: 157, distance: 20.0
click at [469, 156] on div "Rechercher une facture, montant ou un client" at bounding box center [657, 143] width 433 height 32
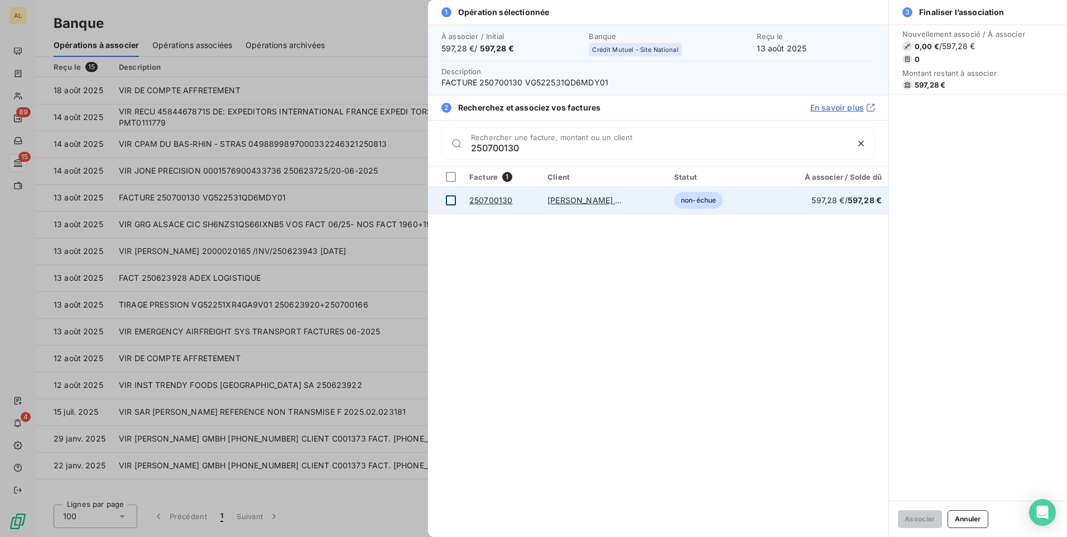
type input "250700130"
click at [445, 199] on td at bounding box center [445, 200] width 35 height 27
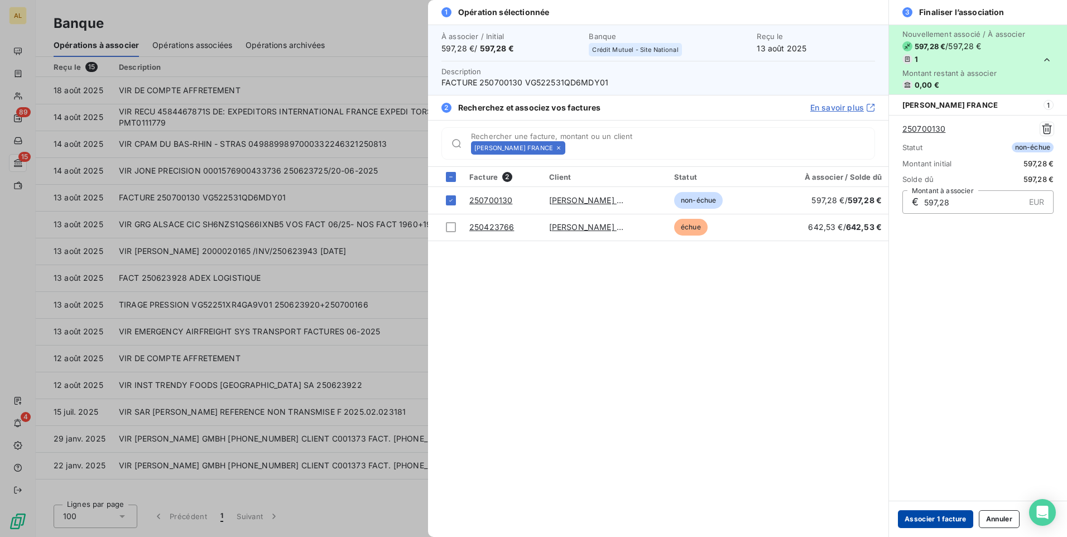
click at [916, 514] on button "Associer 1 facture" at bounding box center [935, 519] width 75 height 18
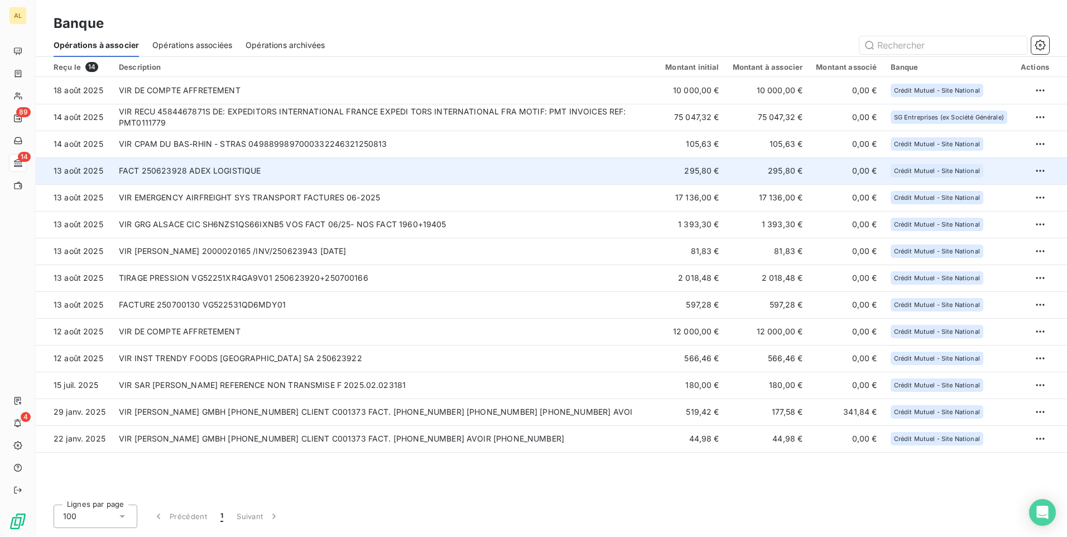
click at [228, 167] on td "FACT 250623928 ADEX LOGISTIQUE" at bounding box center [385, 170] width 546 height 27
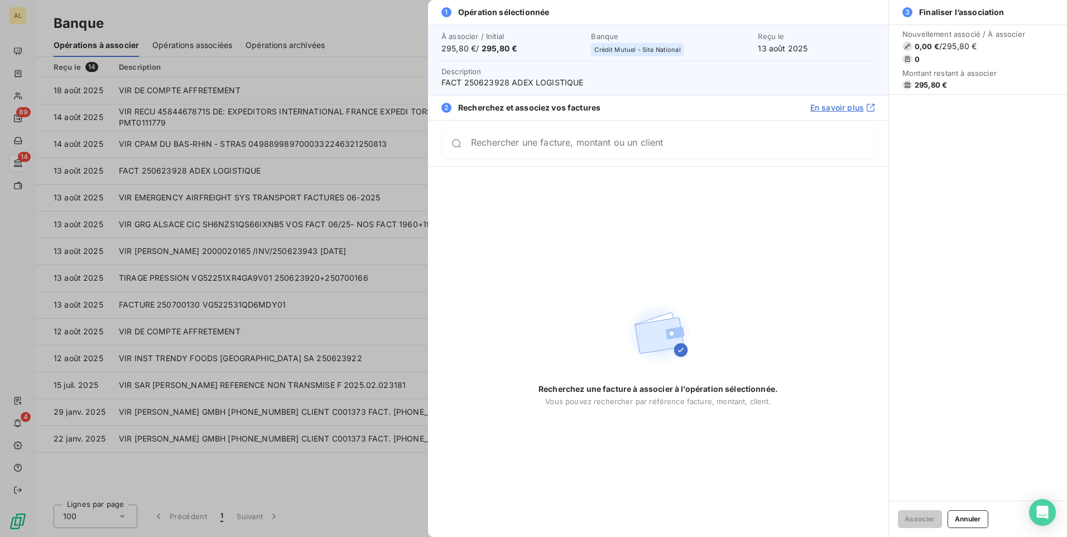
click at [555, 149] on input "Rechercher une facture, montant ou un client" at bounding box center [672, 143] width 403 height 11
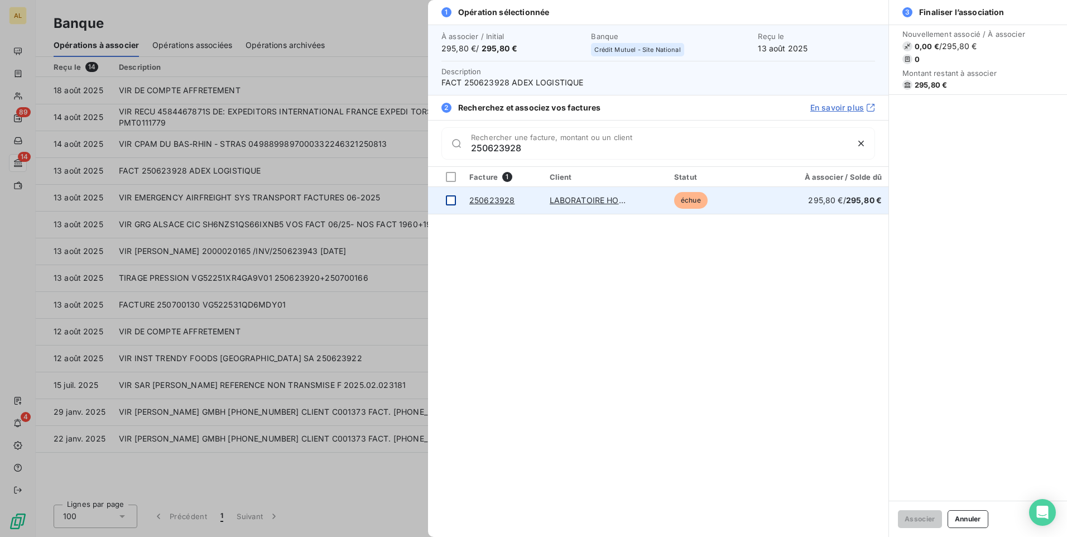
type input "250623928"
click at [452, 201] on div at bounding box center [451, 200] width 10 height 10
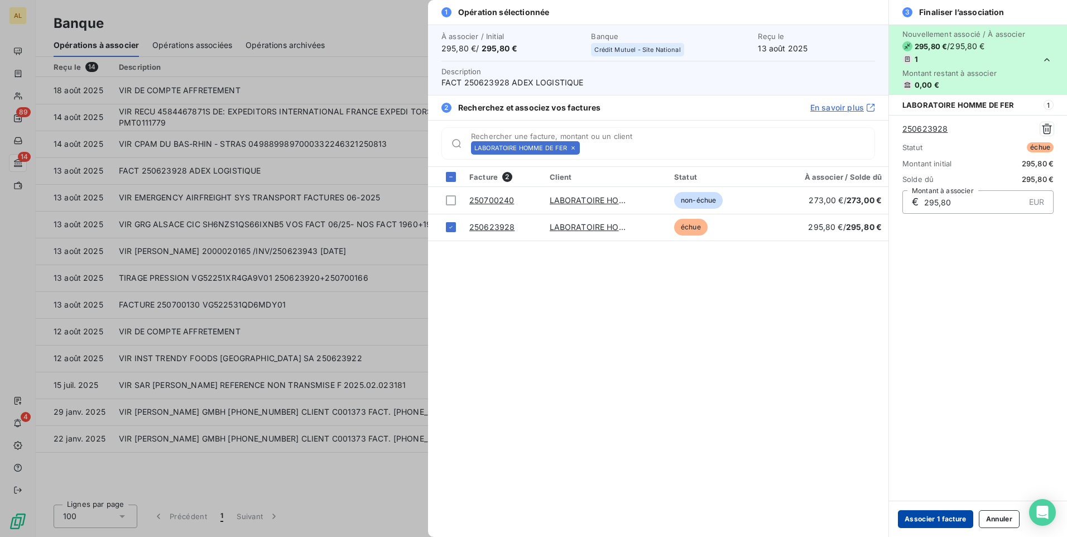
drag, startPoint x: 927, startPoint y: 523, endPoint x: 922, endPoint y: 522, distance: 5.7
click at [926, 523] on button "Associer 1 facture" at bounding box center [935, 519] width 75 height 18
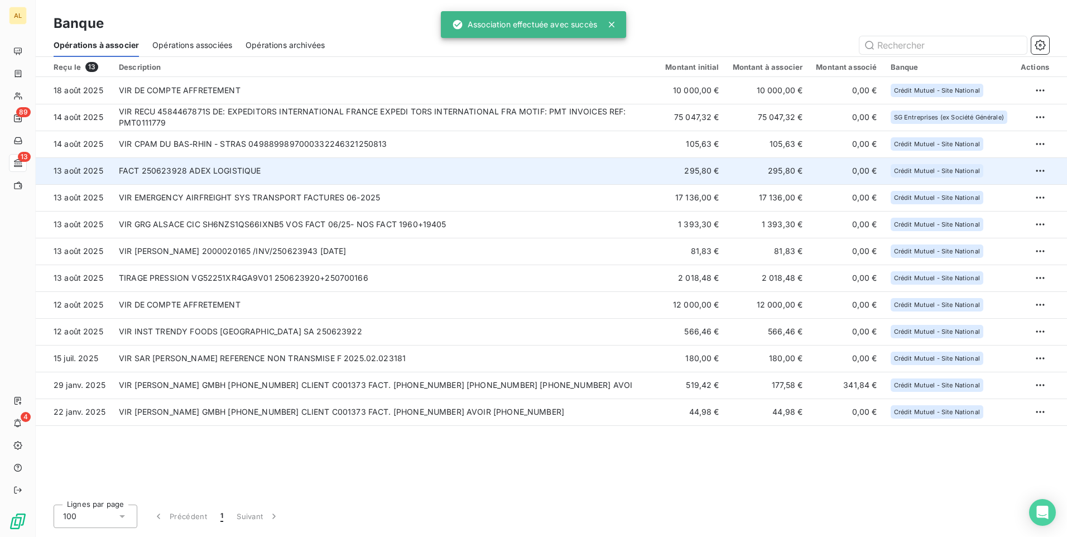
click at [210, 171] on td "FACT 250623928 ADEX LOGISTIQUE" at bounding box center [385, 170] width 546 height 27
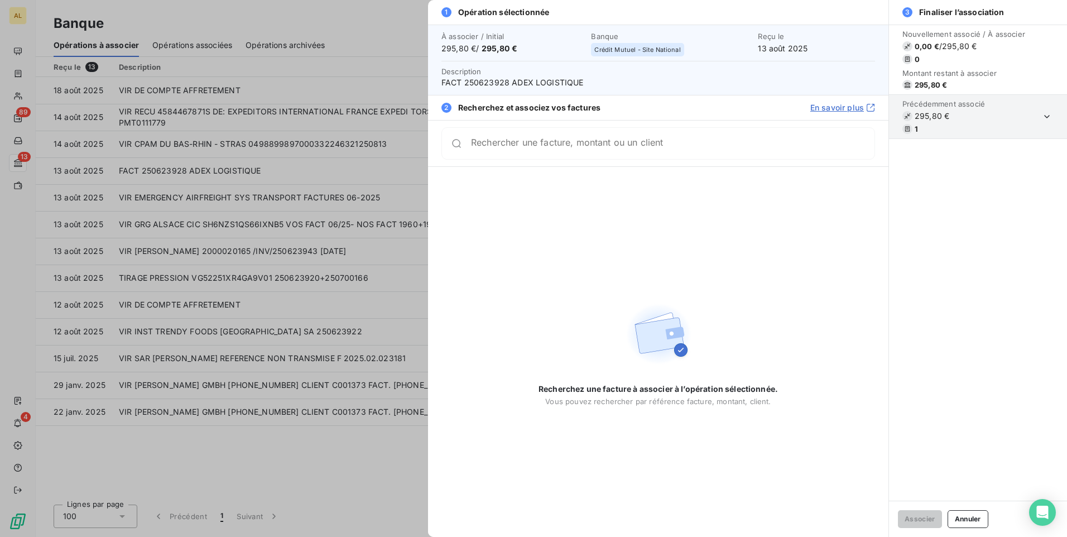
click at [217, 197] on div at bounding box center [533, 268] width 1067 height 537
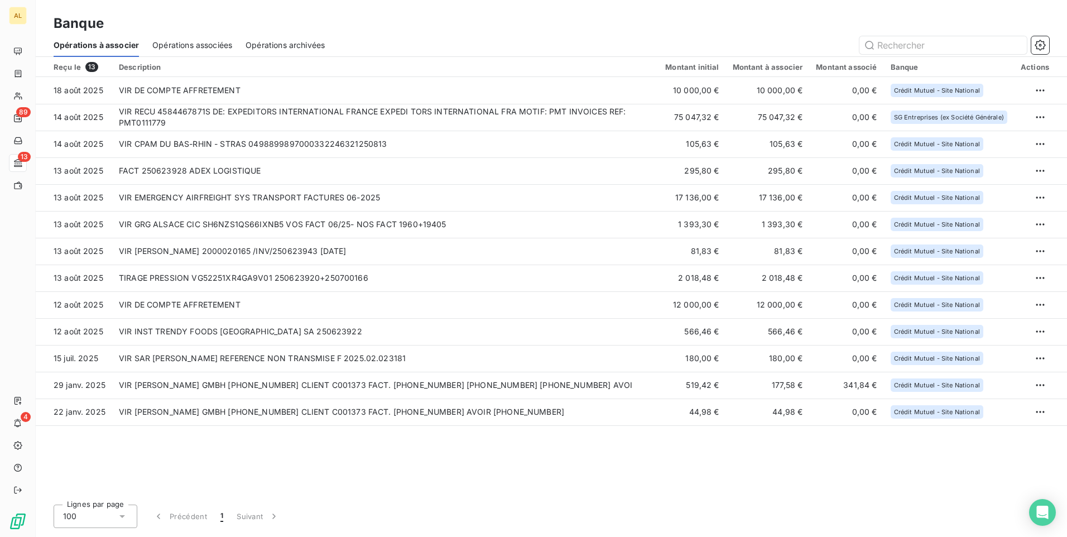
click at [217, 197] on td "VIR EMERGENCY AIRFREIGHT SYS TRANSPORT FACTURES 06-2025" at bounding box center [385, 197] width 546 height 27
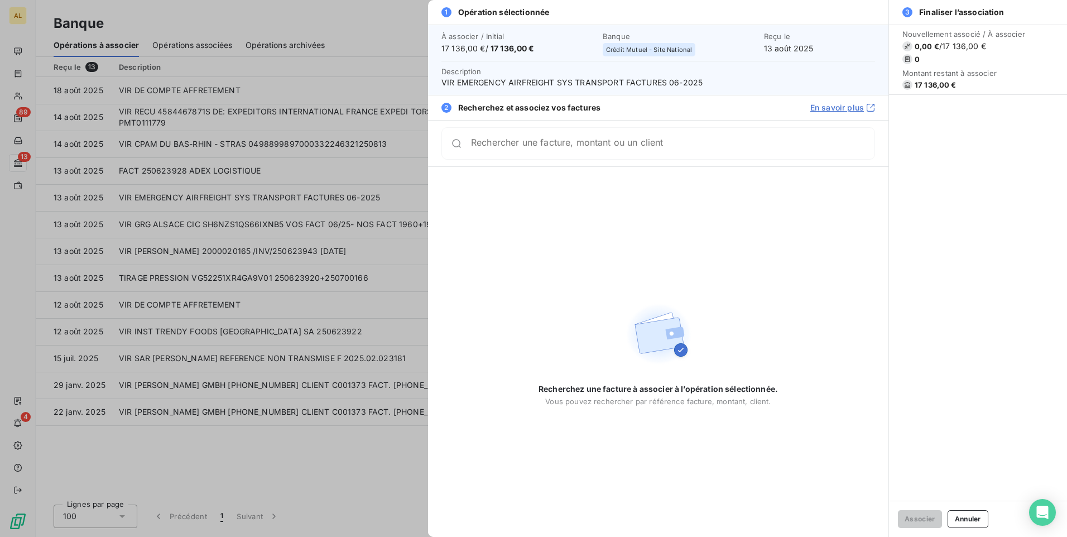
drag, startPoint x: 518, startPoint y: 153, endPoint x: 512, endPoint y: 151, distance: 6.4
click at [513, 149] on input "Rechercher une facture, montant ou un client" at bounding box center [672, 143] width 403 height 11
type input "17136"
click at [858, 139] on icon "button" at bounding box center [860, 143] width 11 height 11
click at [129, 237] on div at bounding box center [533, 268] width 1067 height 537
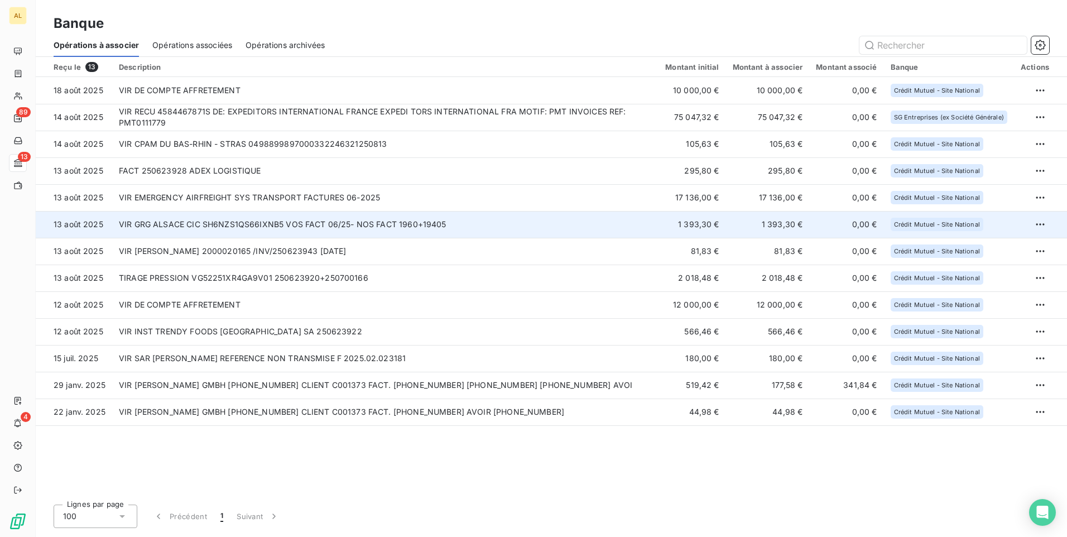
click at [138, 228] on td "VIR GRG ALSACE CIC SH6NZS1QS66IXNB5 VOS FACT 06/25- NOS FACT 1960+19405" at bounding box center [385, 224] width 546 height 27
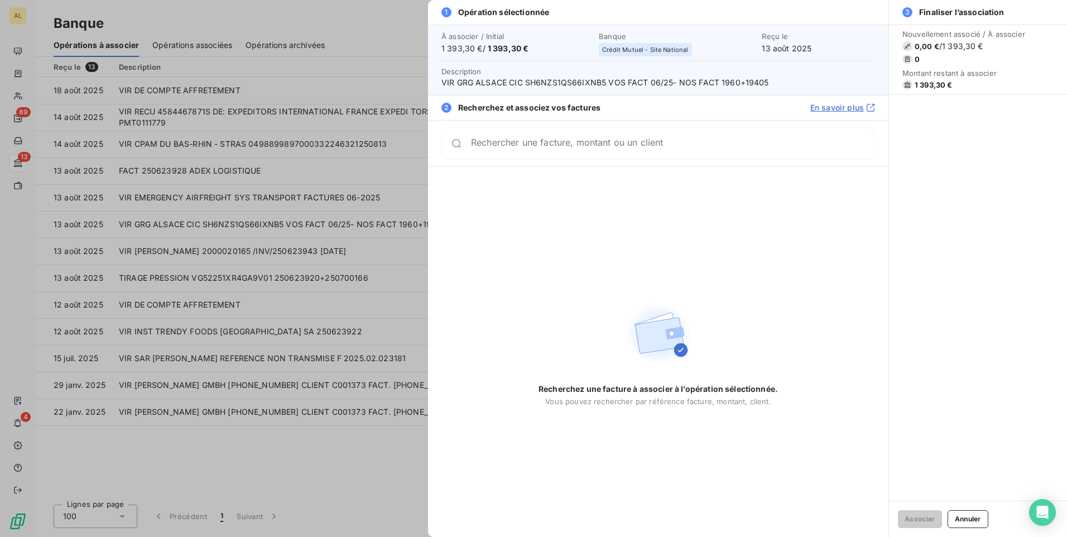
click at [510, 149] on input "Rechercher une facture, montant ou un client" at bounding box center [672, 143] width 403 height 11
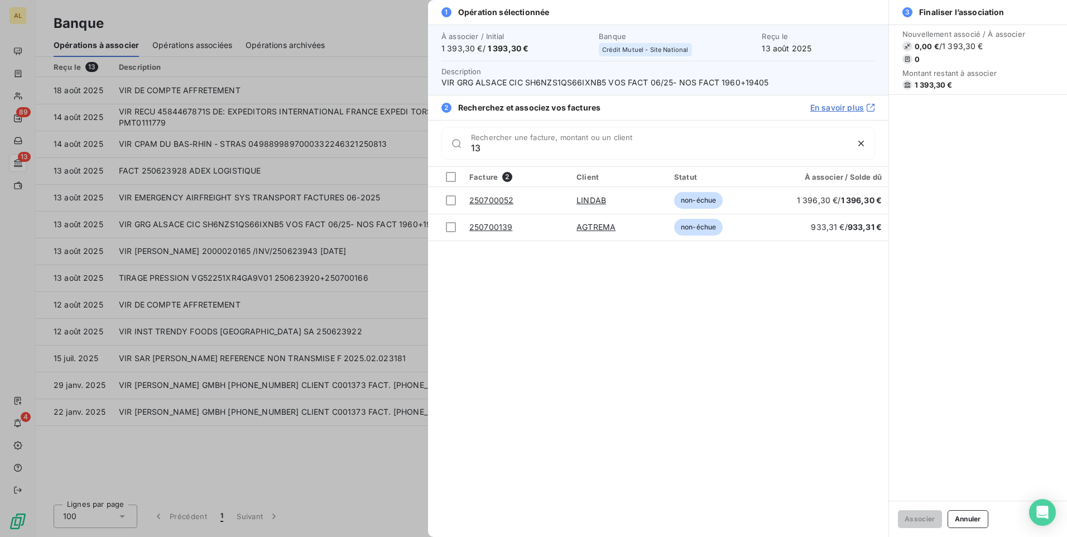
type input "1"
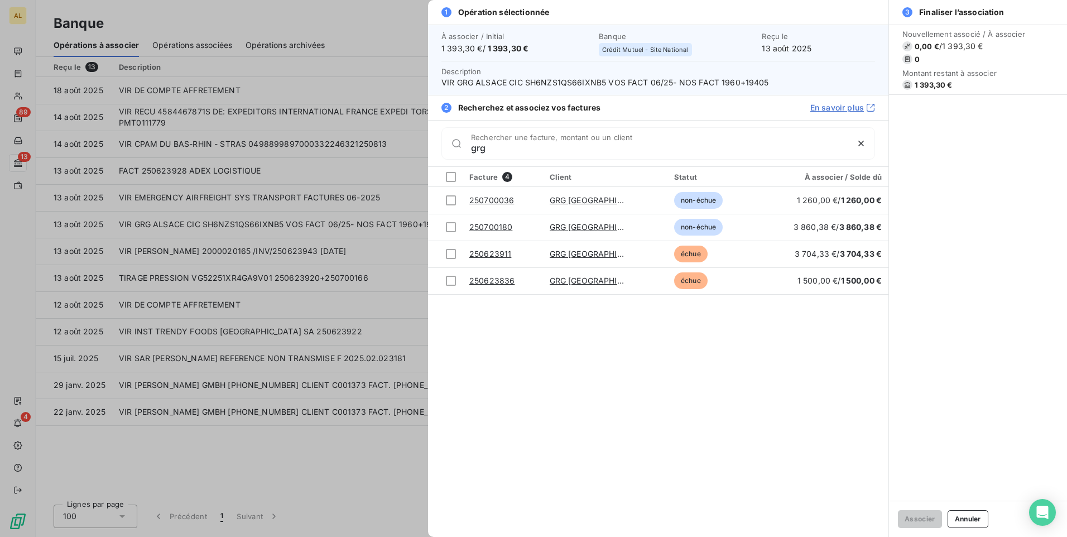
type input "grg"
click at [241, 232] on div at bounding box center [533, 268] width 1067 height 537
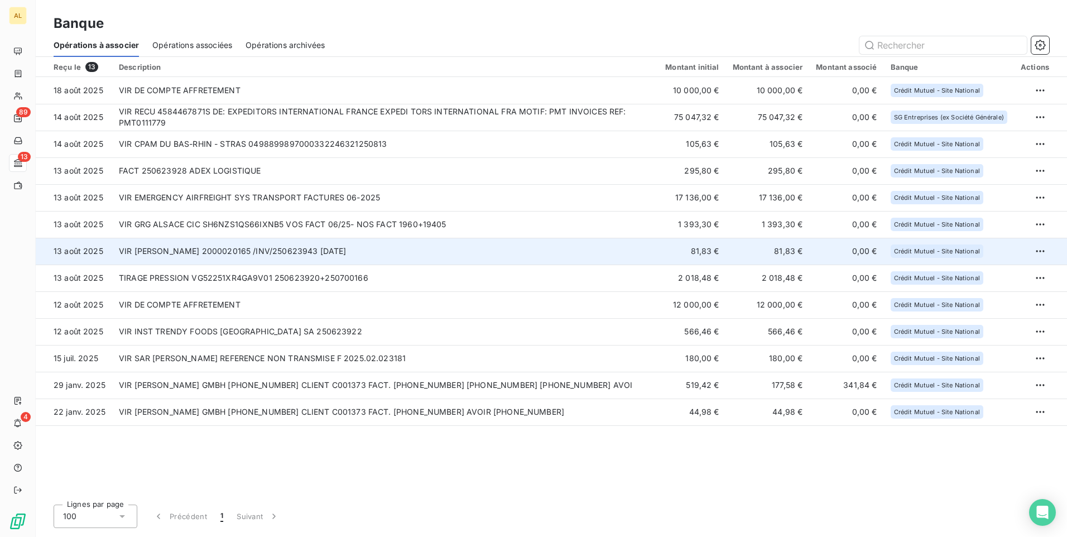
click at [248, 253] on td "VIR [PERSON_NAME] 2000020165 /INV/250623943 [DATE]" at bounding box center [385, 251] width 546 height 27
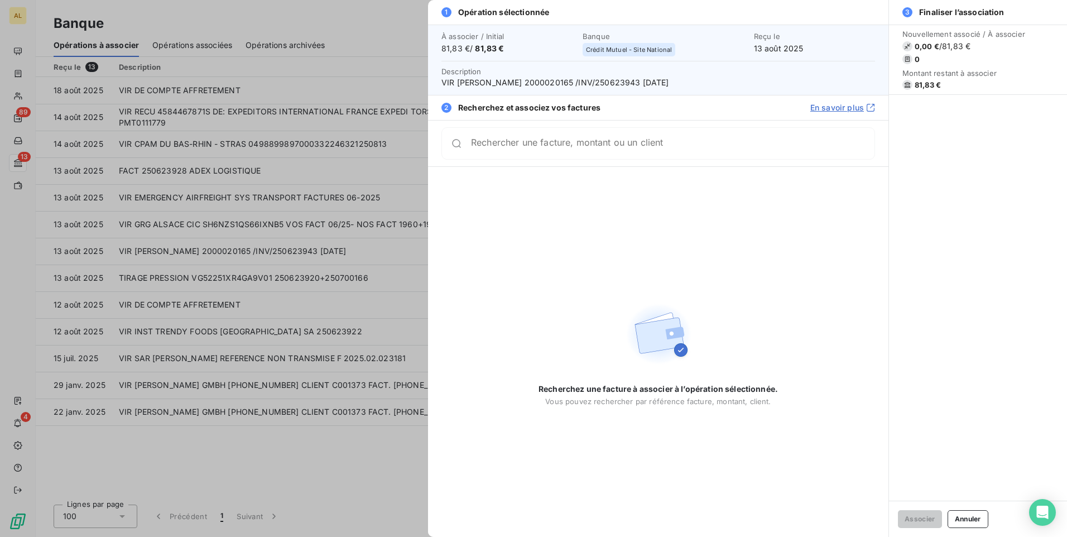
click at [551, 149] on input "Rechercher une facture, montant ou un client" at bounding box center [672, 143] width 403 height 11
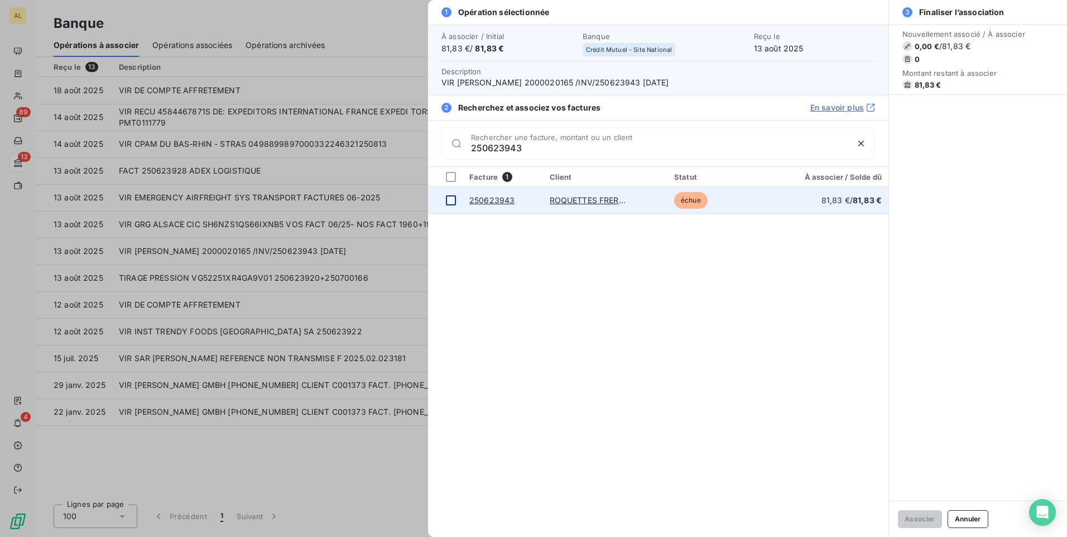
type input "250623943"
click at [450, 202] on div at bounding box center [451, 200] width 10 height 10
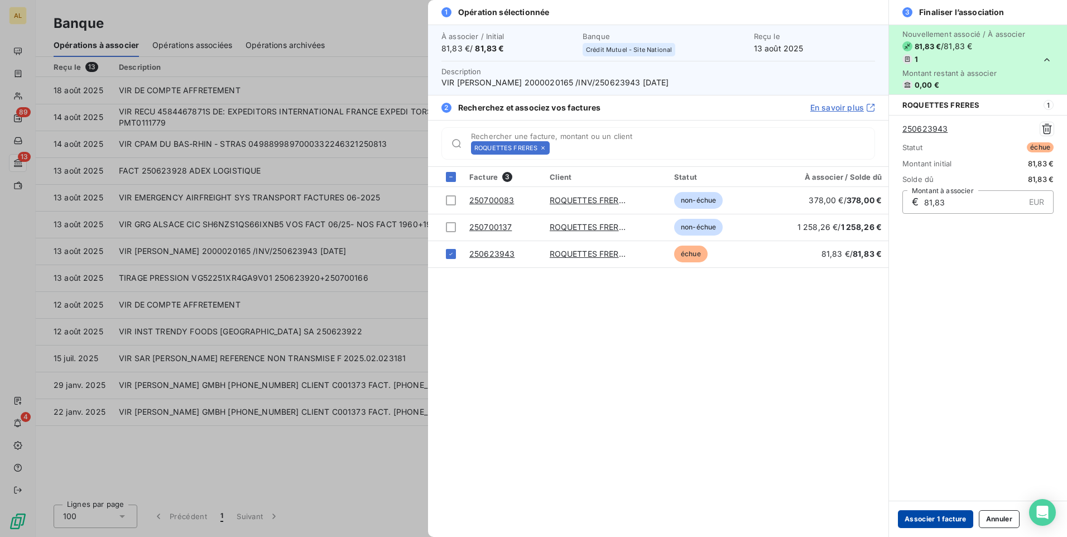
click at [910, 514] on button "Associer 1 facture" at bounding box center [935, 519] width 75 height 18
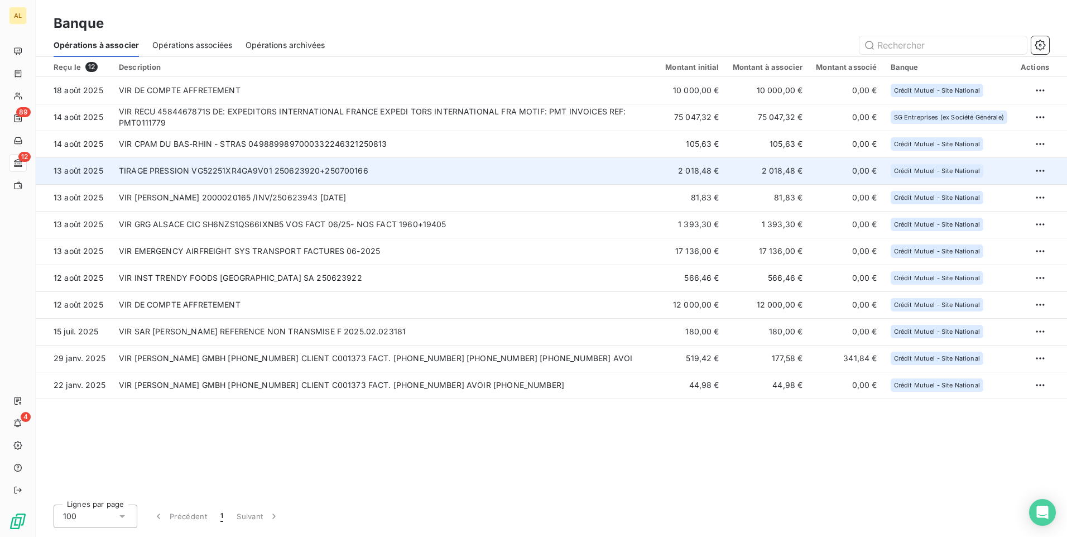
click at [237, 170] on td "TIRAGE PRESSION VG52251XR4GA9V01 250623920+250700166" at bounding box center [385, 170] width 546 height 27
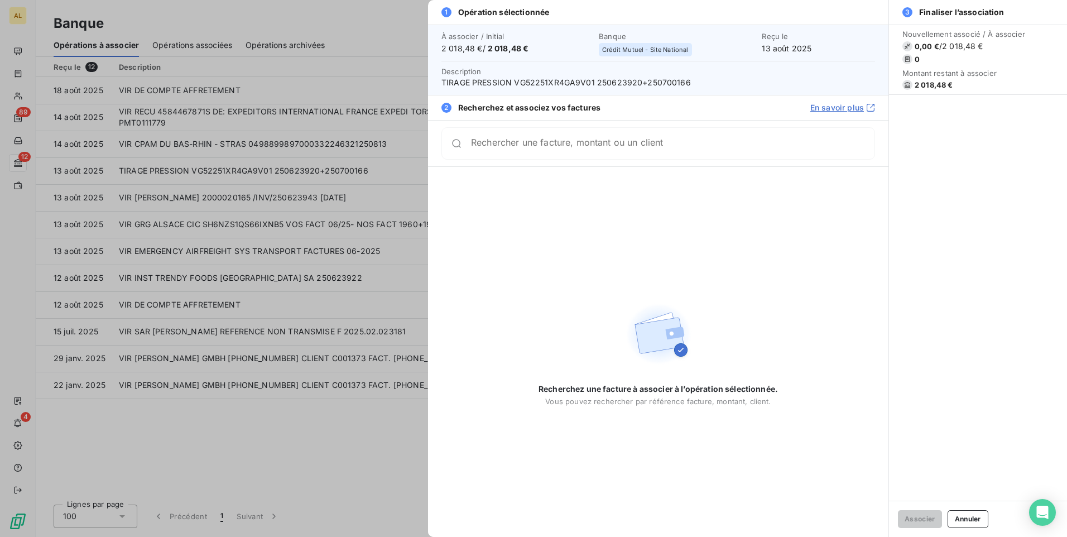
click at [524, 145] on input "Rechercher une facture, montant ou un client" at bounding box center [672, 143] width 403 height 11
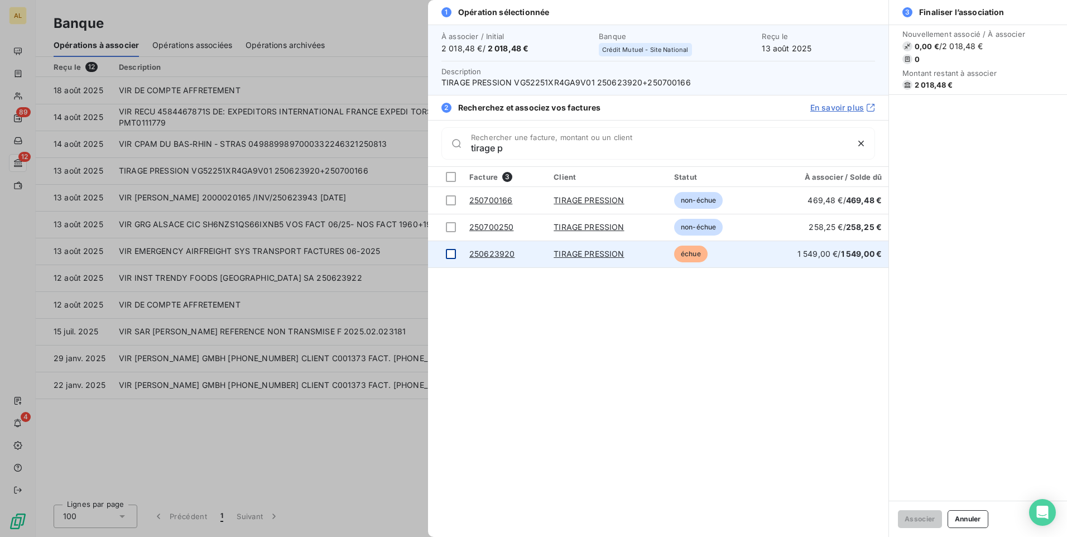
type input "tirage p"
click at [450, 252] on div at bounding box center [451, 254] width 10 height 10
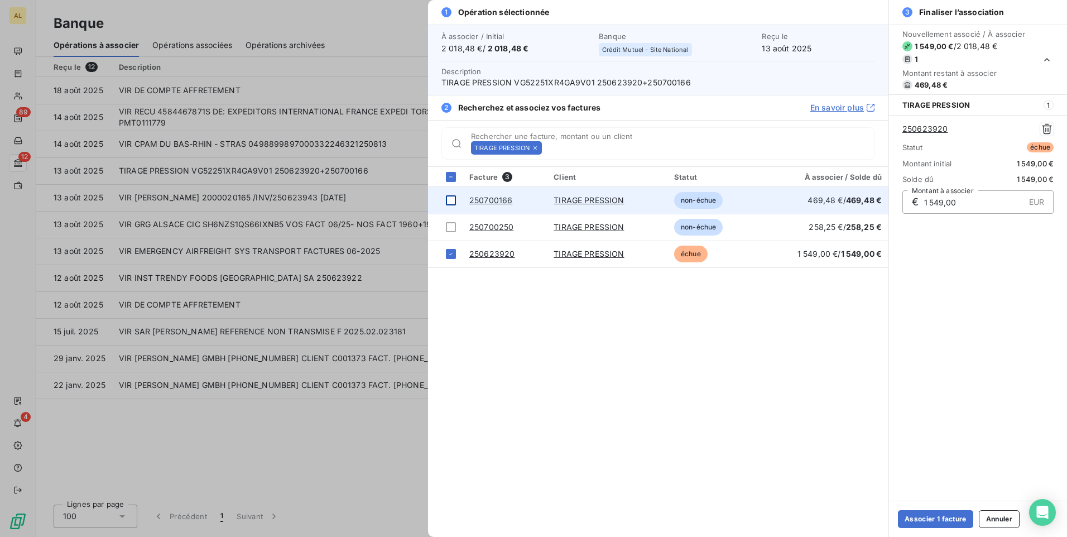
click at [451, 199] on div at bounding box center [451, 200] width 10 height 10
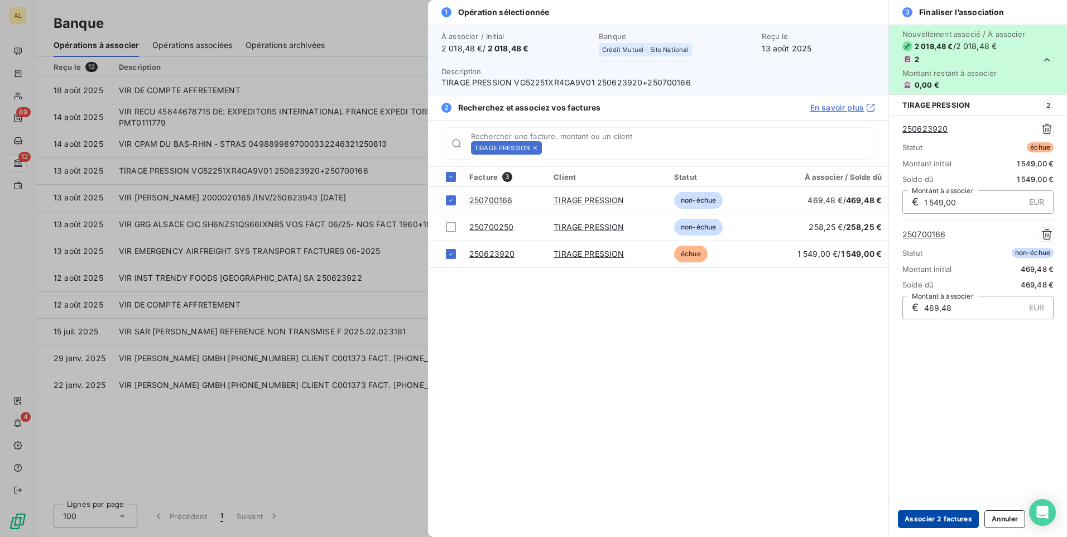
click at [947, 517] on button "Associer 2 factures" at bounding box center [938, 519] width 81 height 18
